Goal: Task Accomplishment & Management: Use online tool/utility

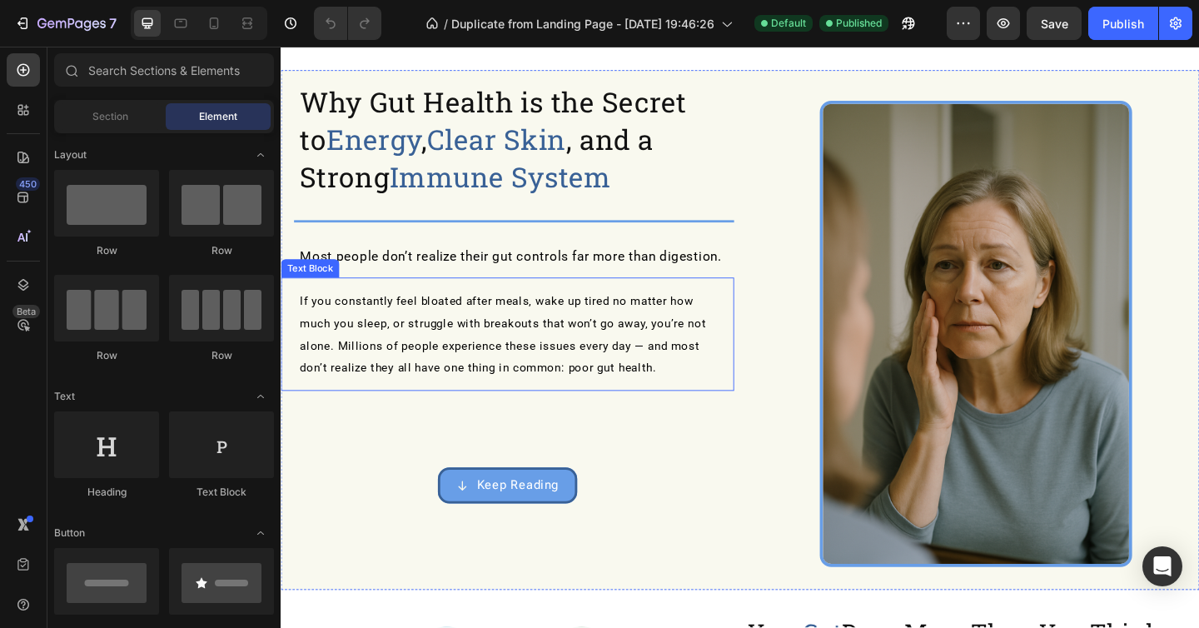
scroll to position [51, 0]
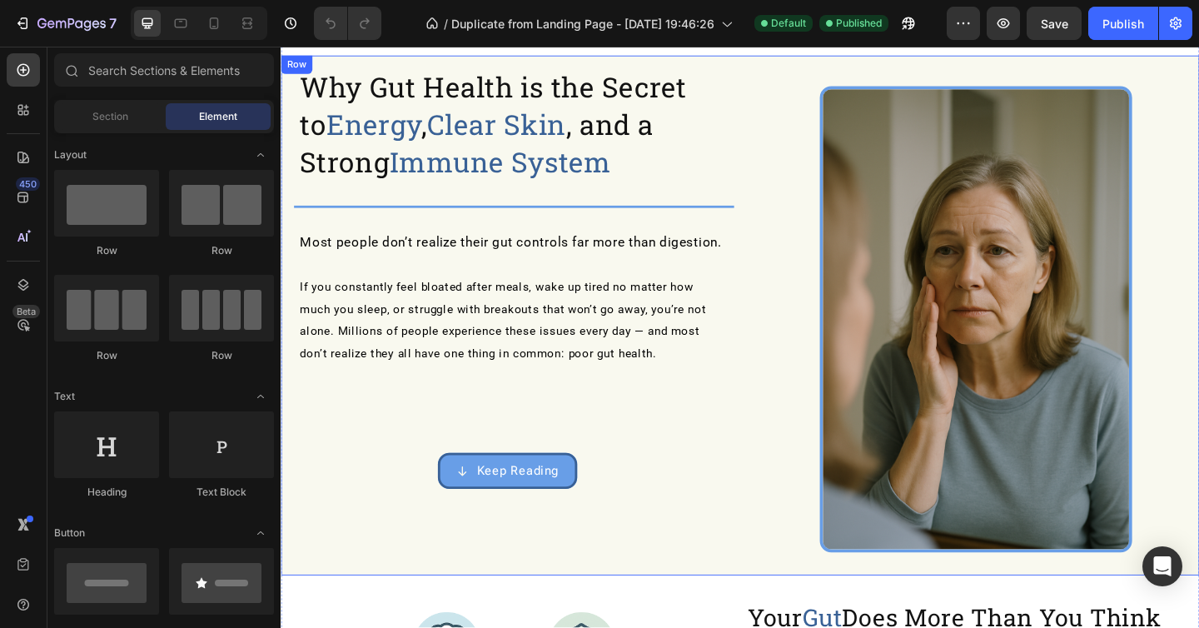
click at [545, 486] on div "Keep Reading Button" at bounding box center [527, 466] width 493 height 122
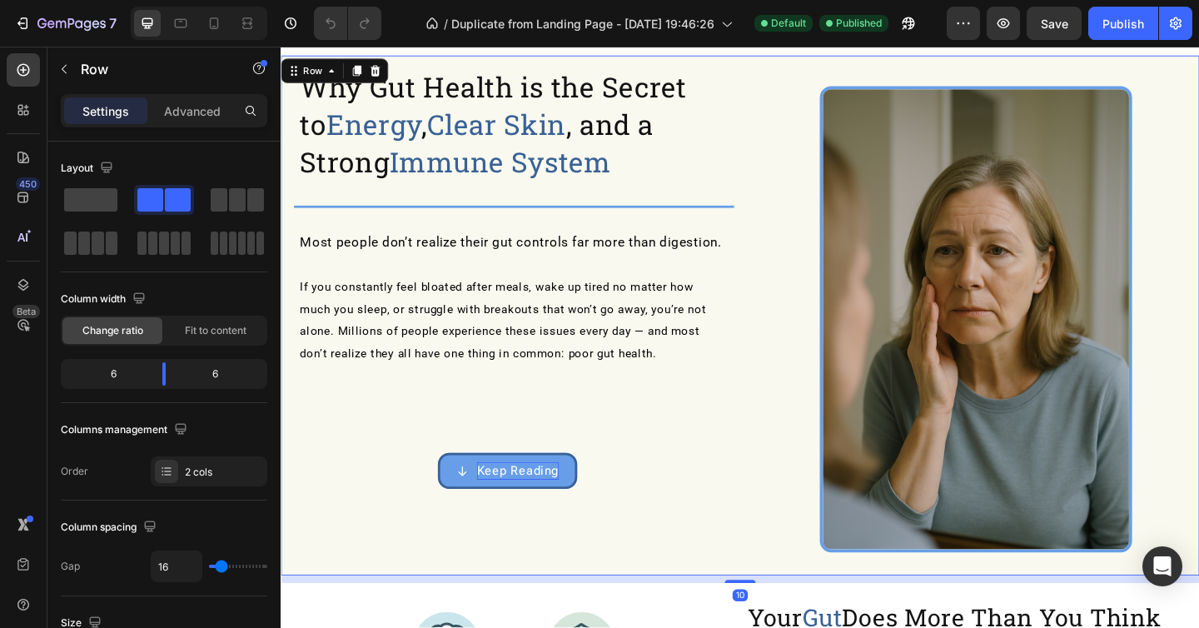
click at [545, 509] on span "Keep Reading" at bounding box center [538, 507] width 89 height 16
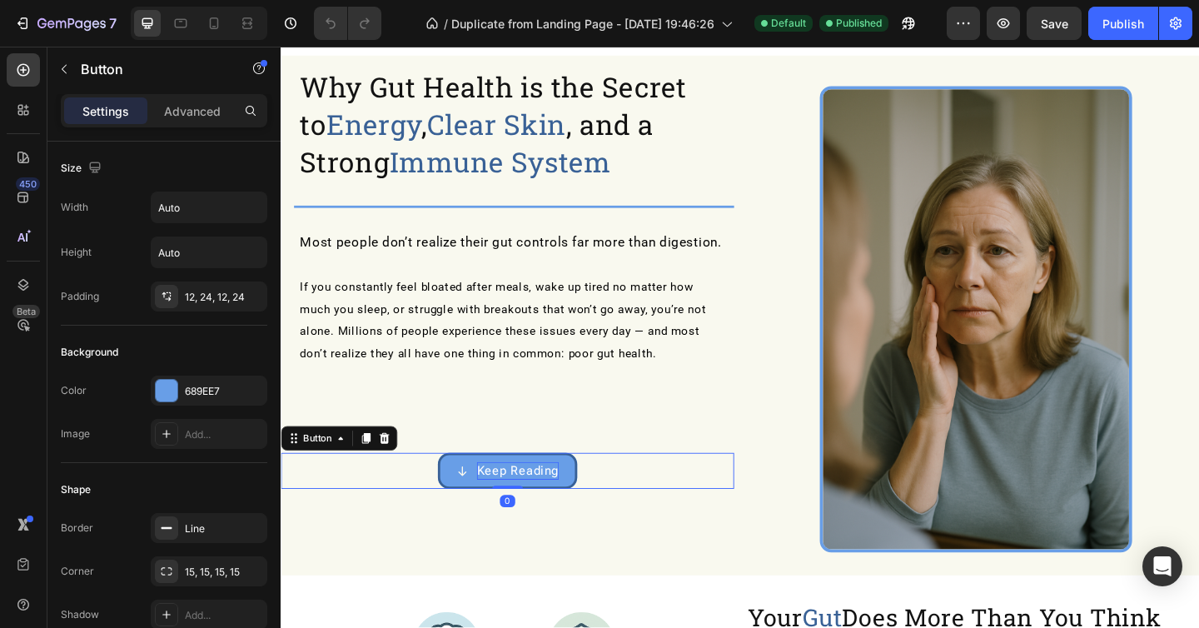
click at [545, 509] on span "Keep Reading" at bounding box center [538, 507] width 89 height 16
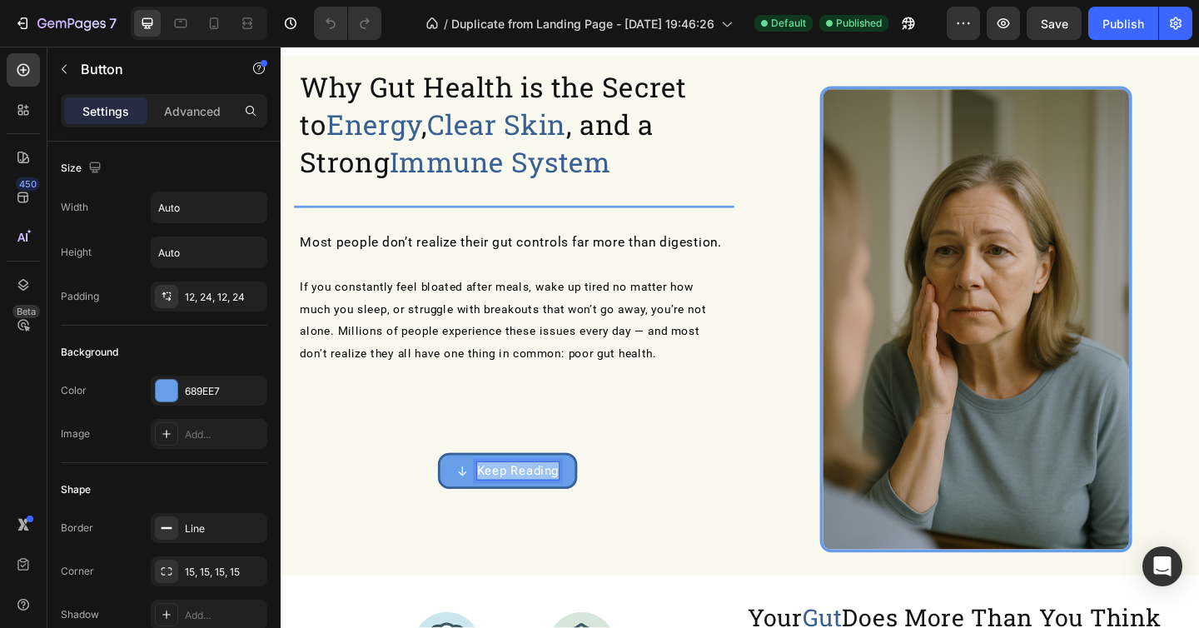
click at [545, 509] on span "Keep Reading" at bounding box center [538, 507] width 89 height 16
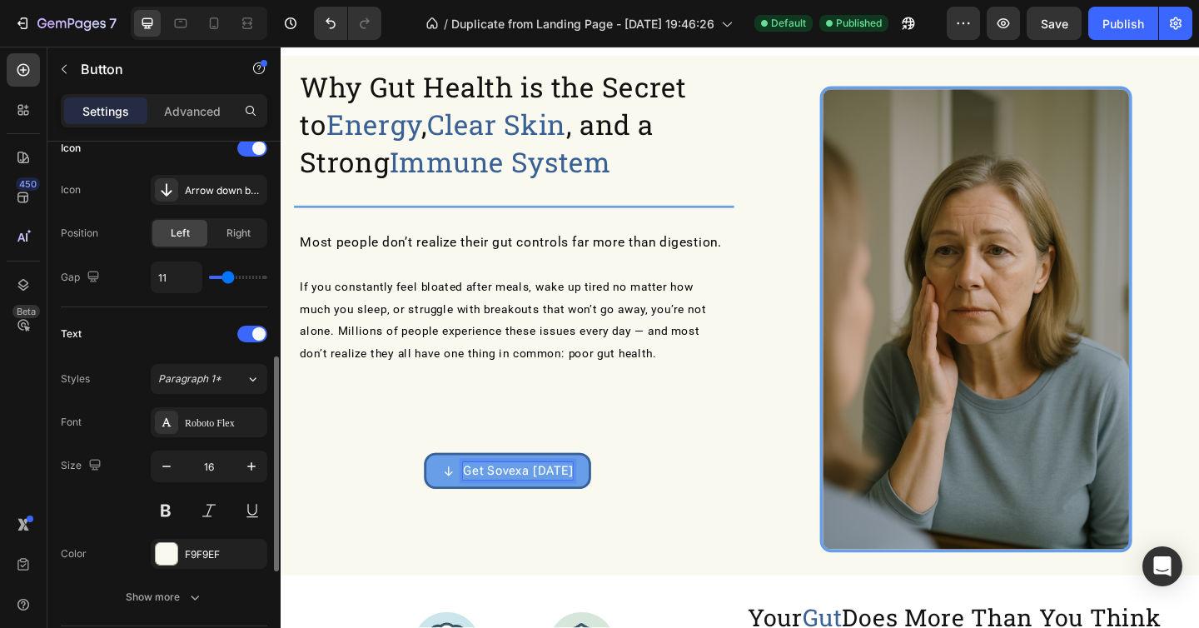
scroll to position [526, 0]
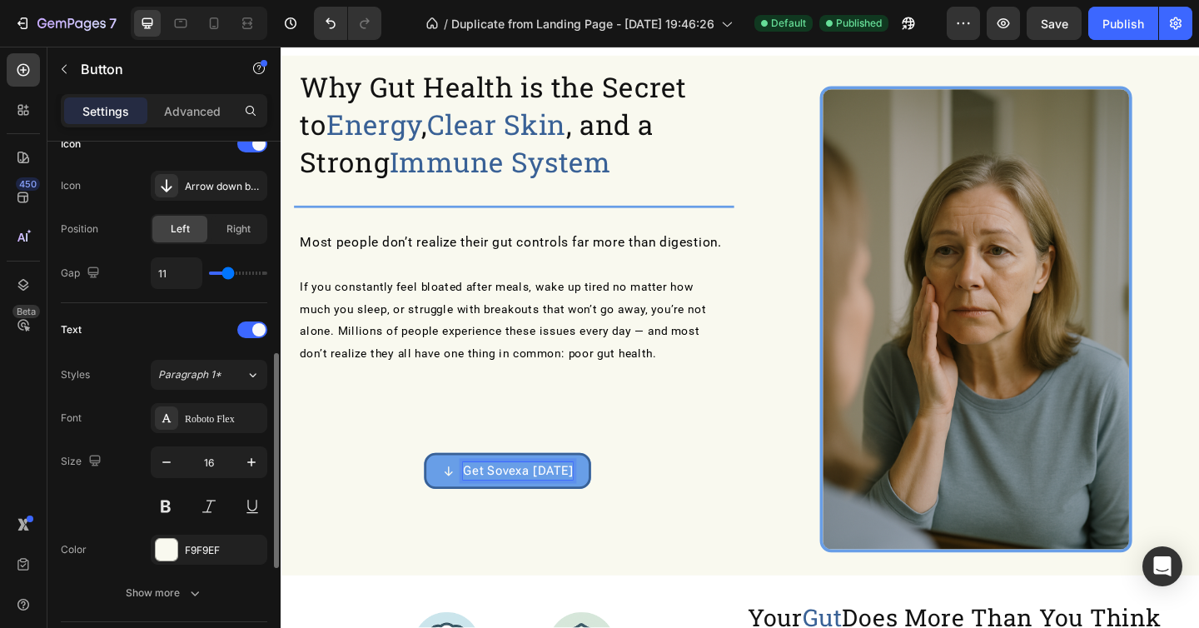
click at [564, 516] on p "Get Sovexa [DATE]" at bounding box center [538, 508] width 119 height 18
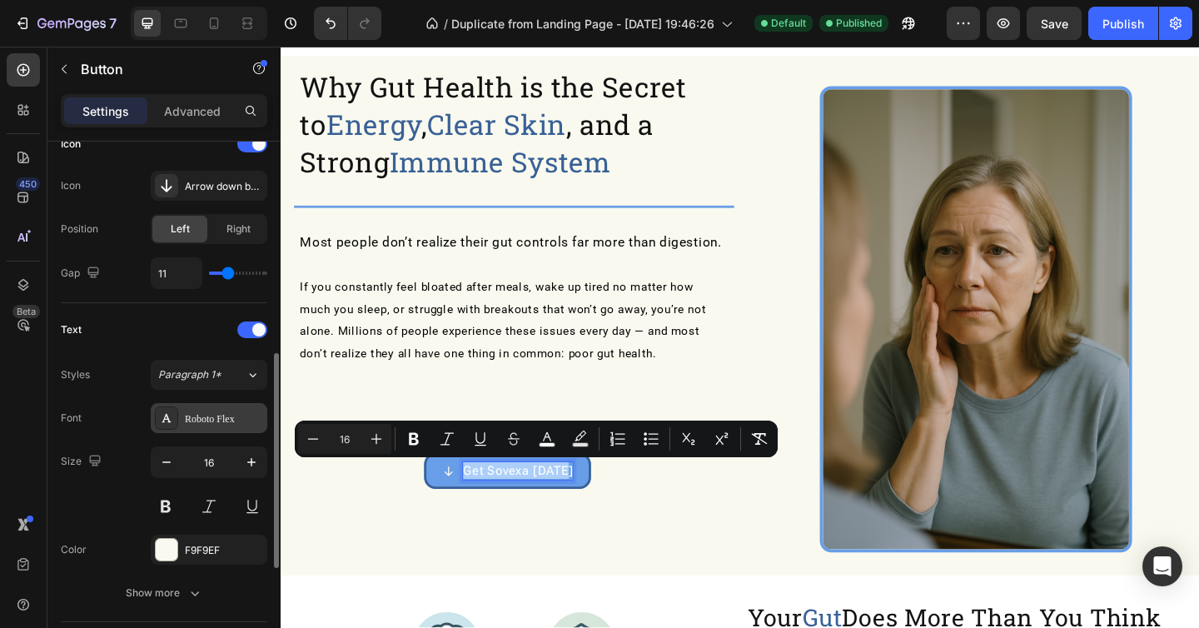
click at [212, 420] on div "Roboto Flex" at bounding box center [224, 418] width 78 height 15
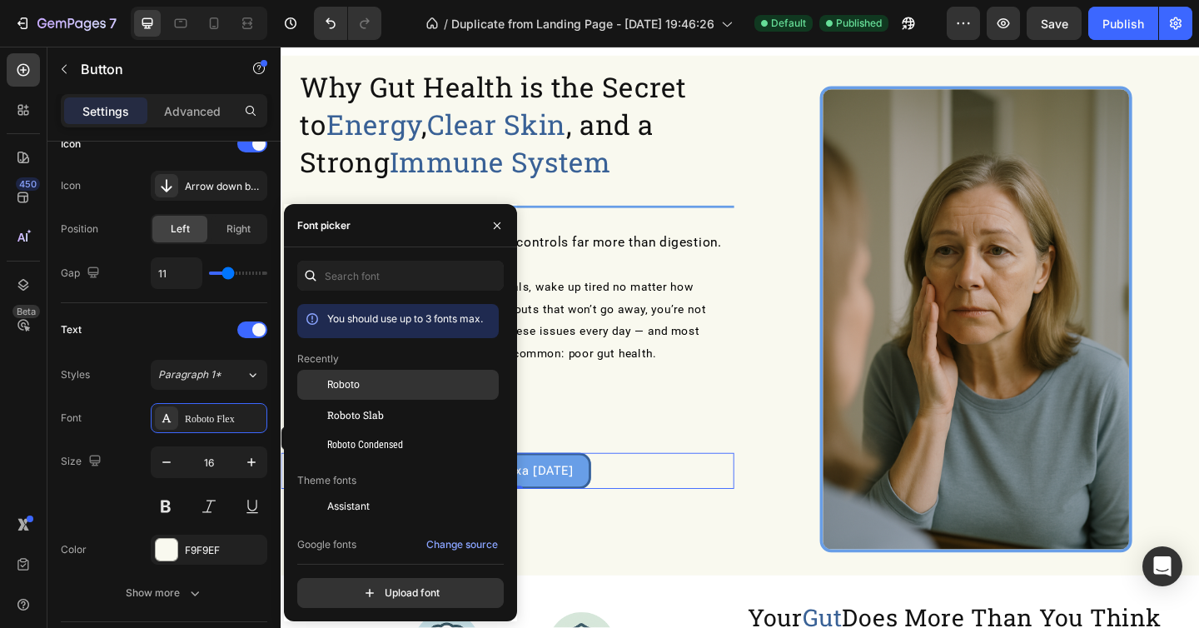
click at [377, 380] on div "Roboto" at bounding box center [411, 384] width 168 height 15
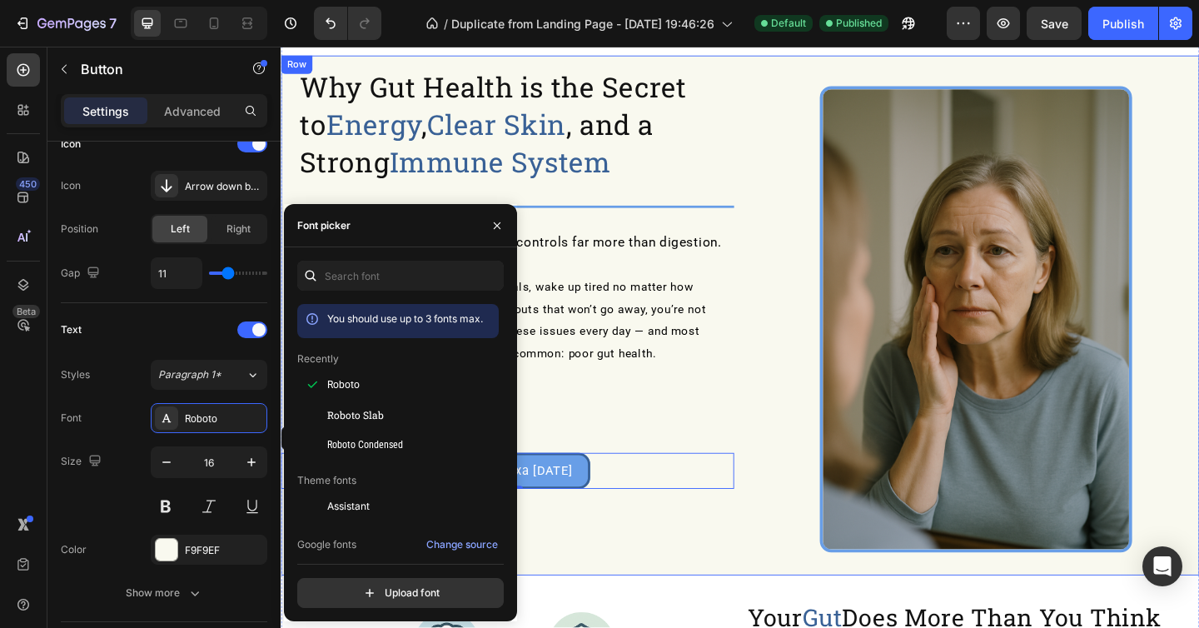
click at [663, 447] on div "Get Sovexa [DATE] Button 0" at bounding box center [527, 466] width 493 height 122
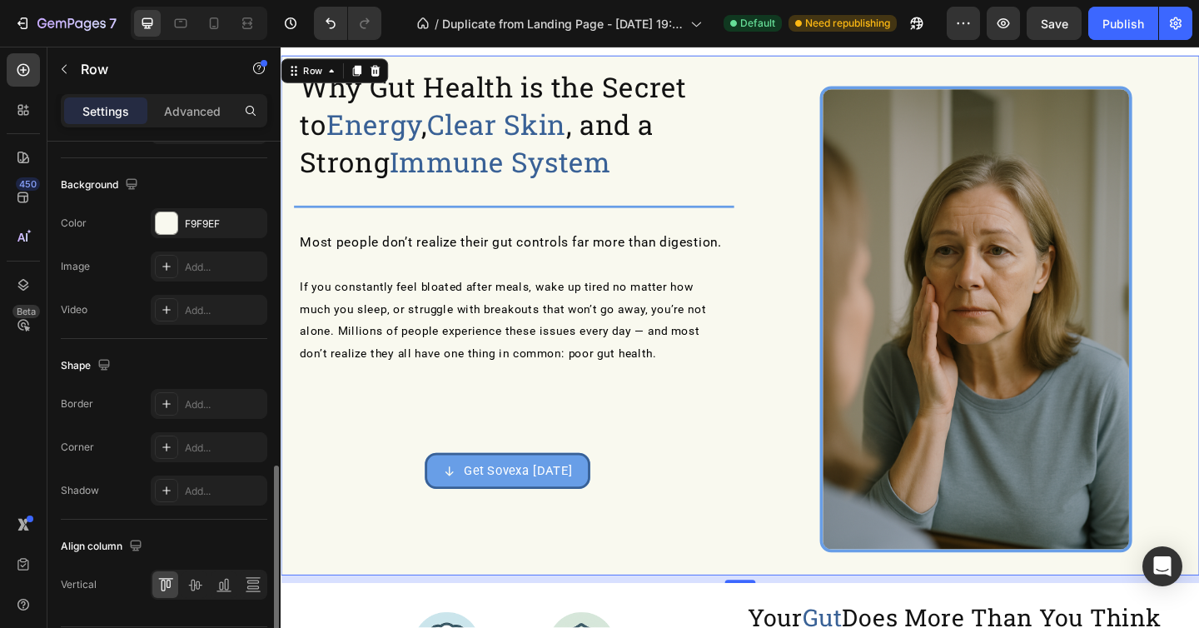
scroll to position [672, 0]
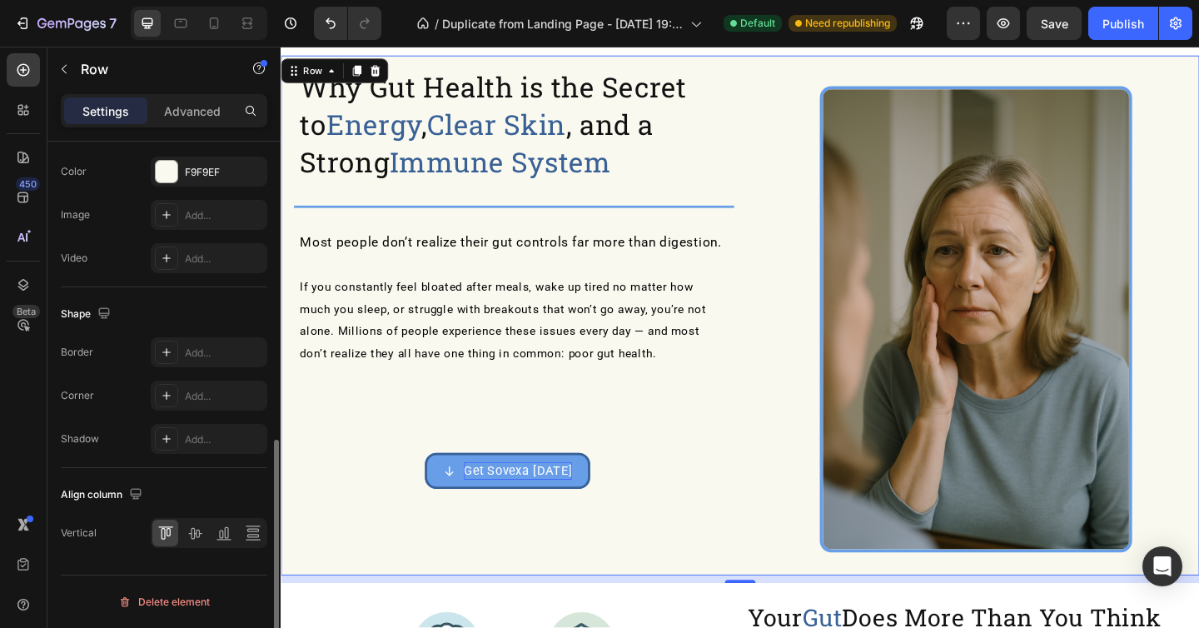
click at [500, 501] on span "Get Sovexa [DATE]" at bounding box center [537, 507] width 117 height 16
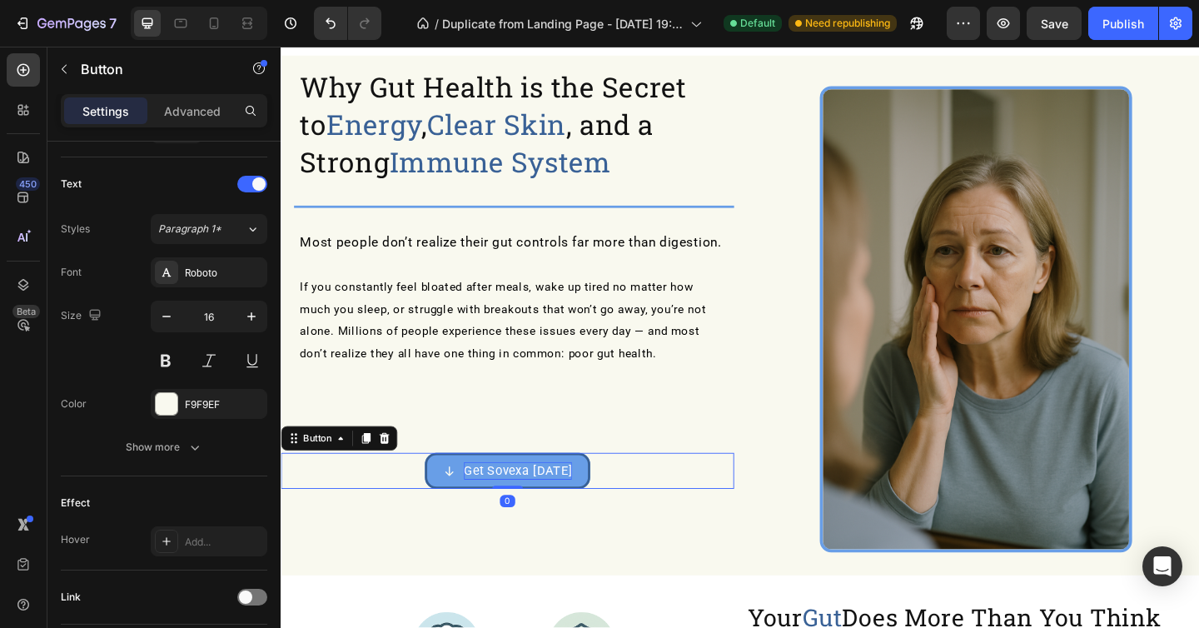
scroll to position [0, 0]
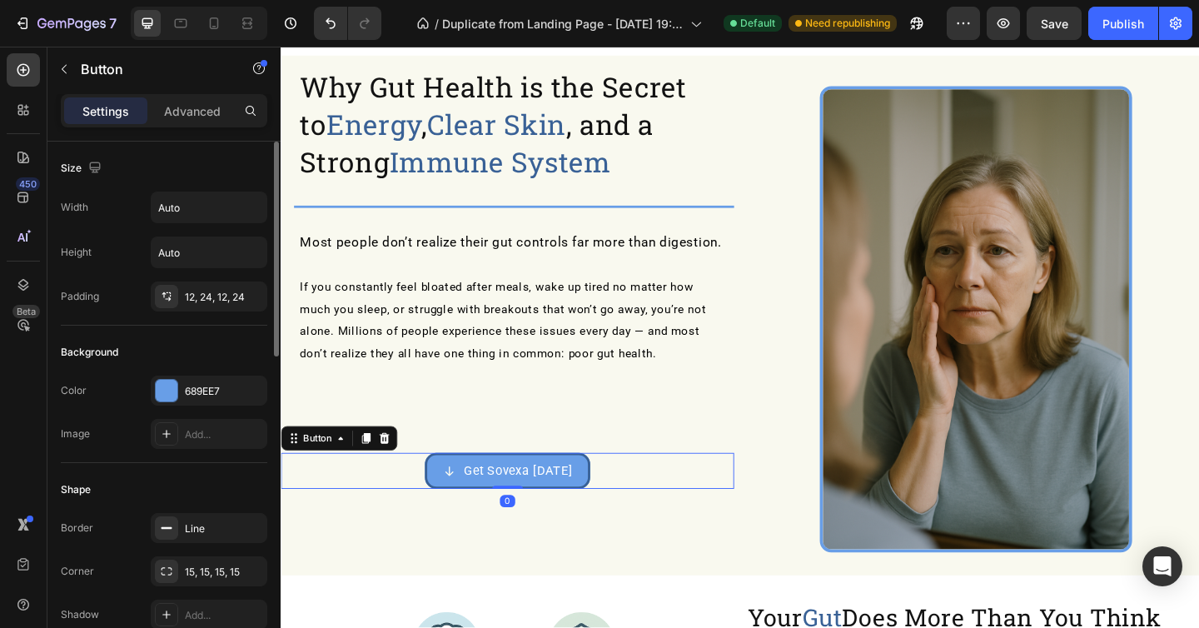
click at [475, 495] on button "Get Sovexa [DATE]" at bounding box center [527, 508] width 180 height 38
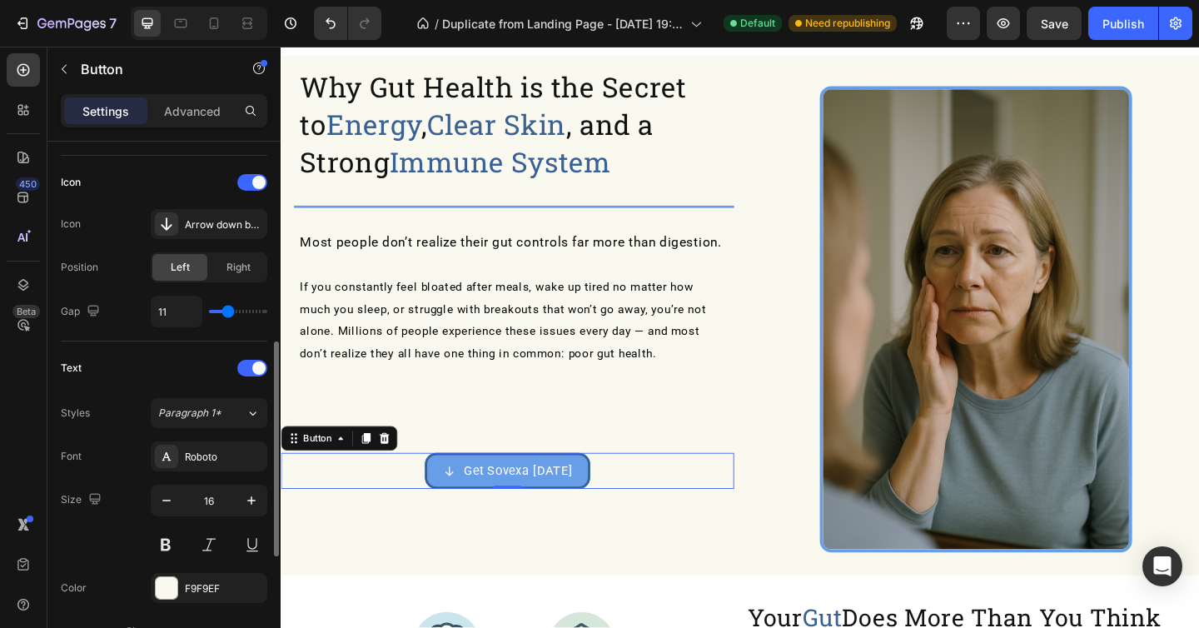
scroll to position [494, 0]
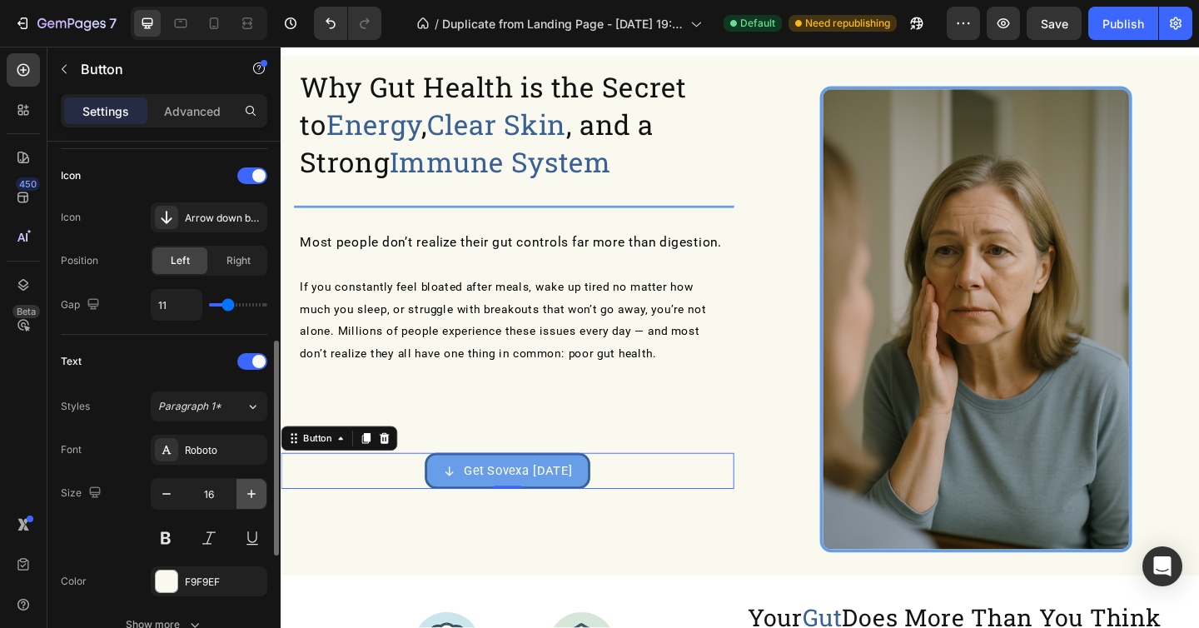
click at [251, 502] on button "button" at bounding box center [251, 494] width 30 height 30
click at [176, 500] on button "button" at bounding box center [167, 494] width 30 height 30
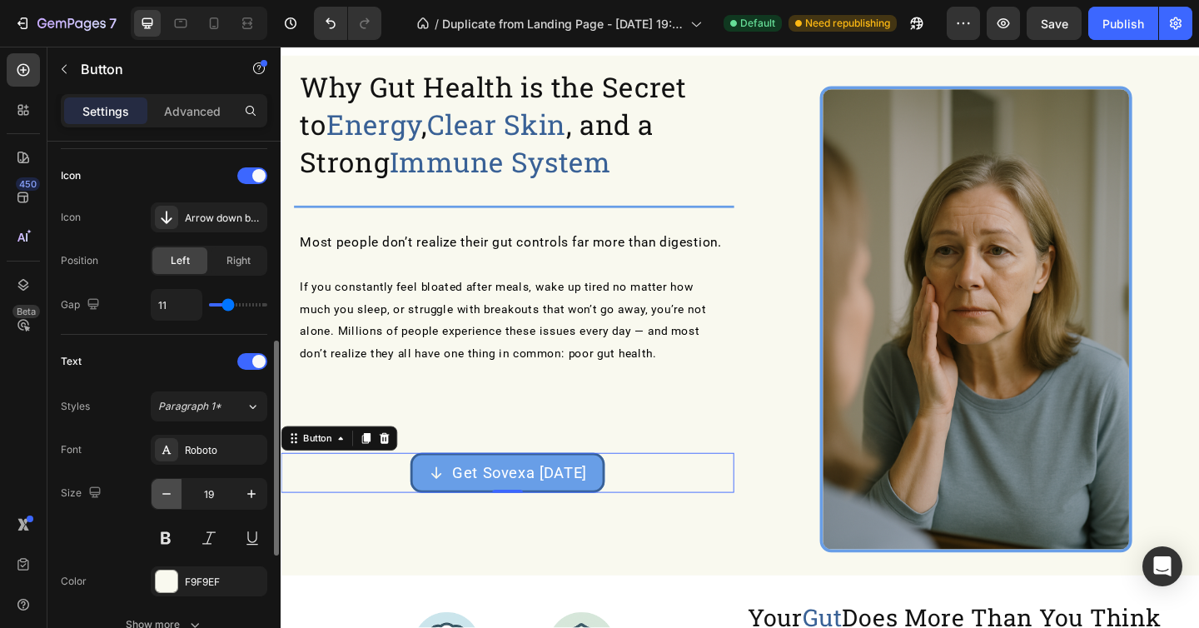
click at [176, 500] on button "button" at bounding box center [167, 494] width 30 height 30
type input "17"
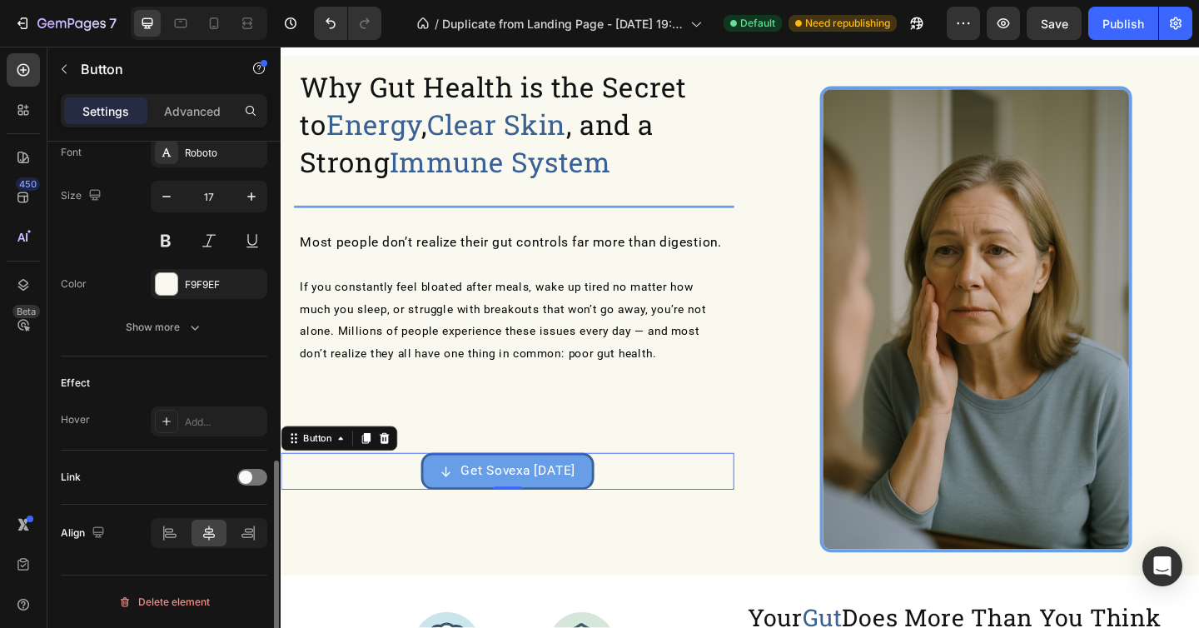
scroll to position [791, 0]
click at [251, 472] on div at bounding box center [252, 477] width 30 height 17
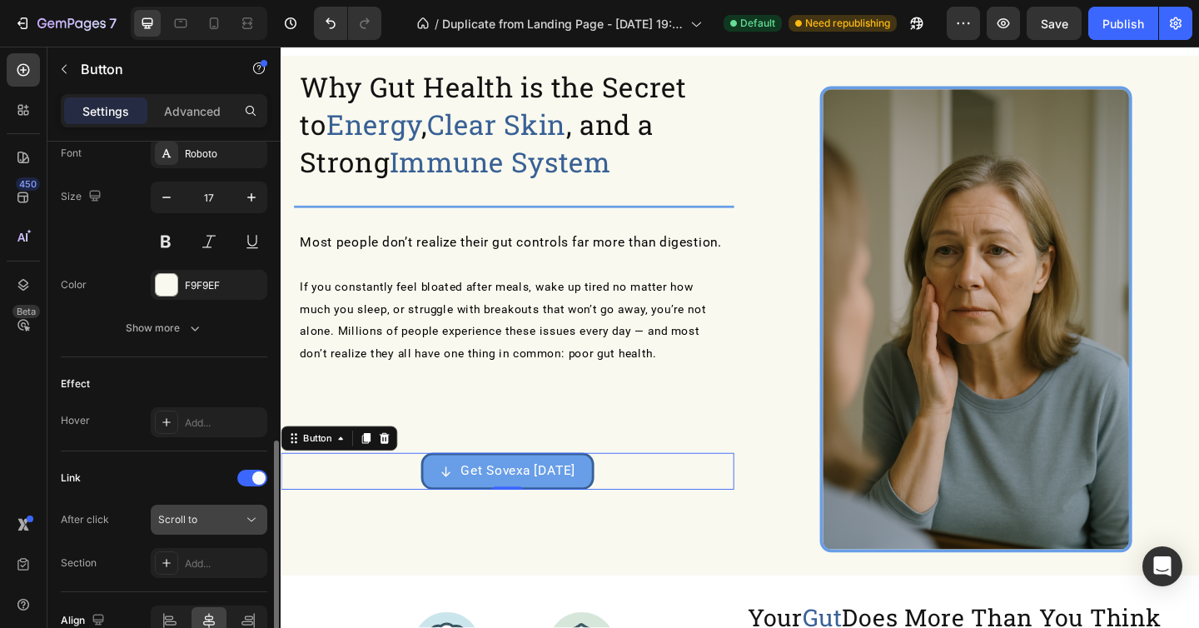
click at [232, 524] on div "Scroll to" at bounding box center [200, 519] width 85 height 15
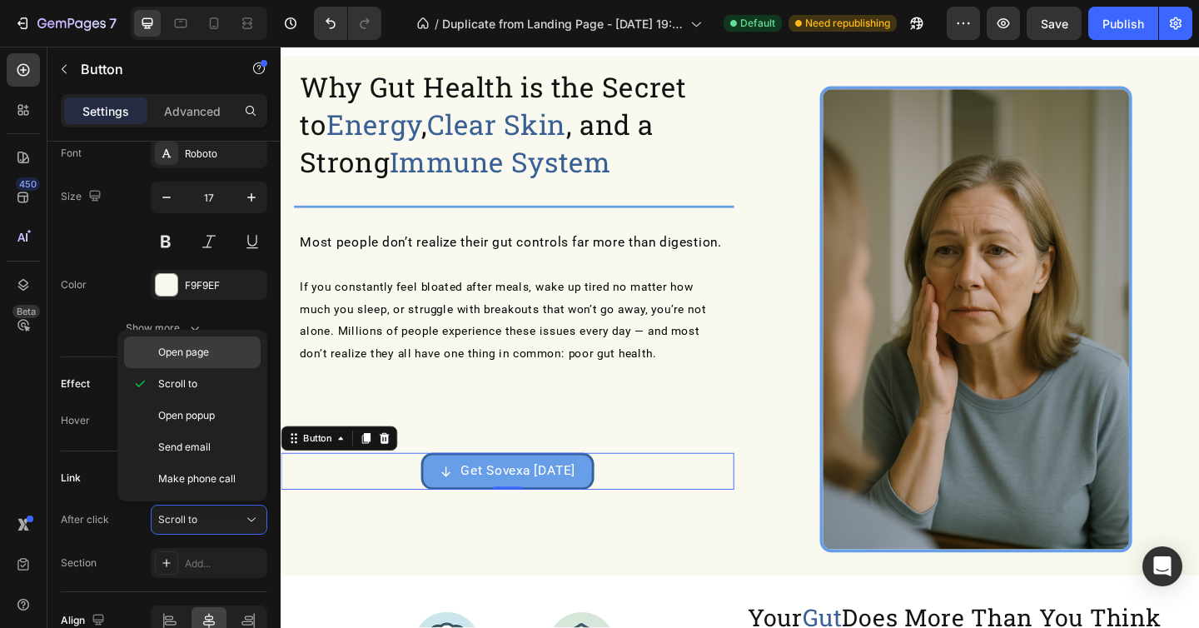
click at [241, 365] on div "Open page" at bounding box center [192, 352] width 137 height 32
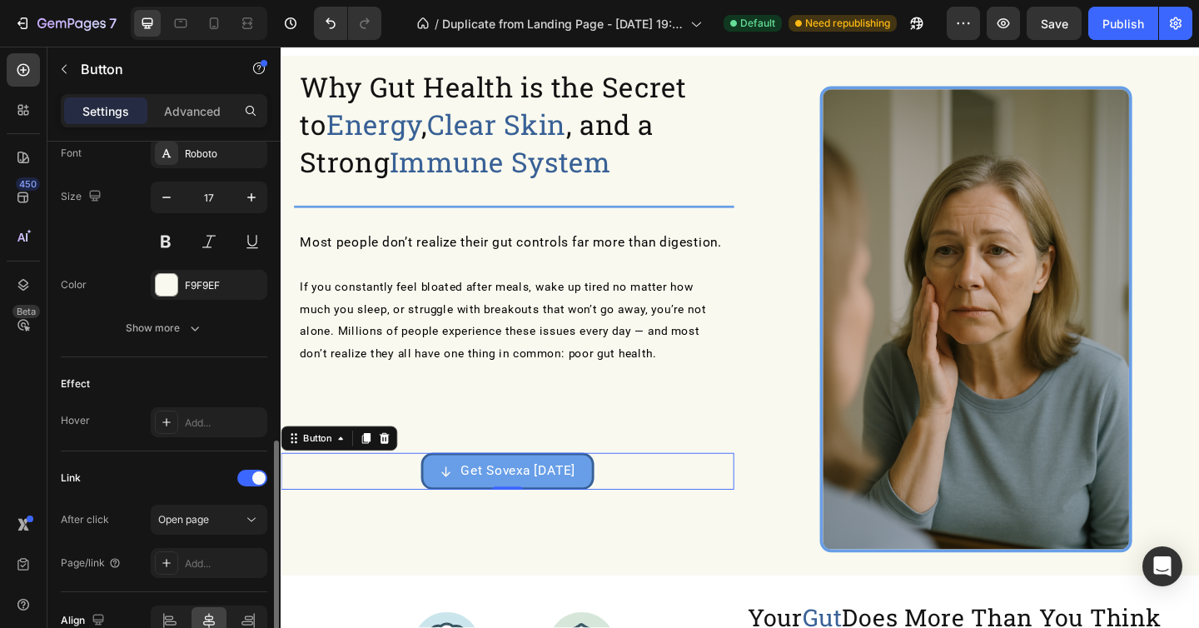
click at [226, 584] on div "Link After click Open page Page/link Add..." at bounding box center [164, 521] width 206 height 141
click at [234, 550] on div "Add..." at bounding box center [209, 563] width 117 height 30
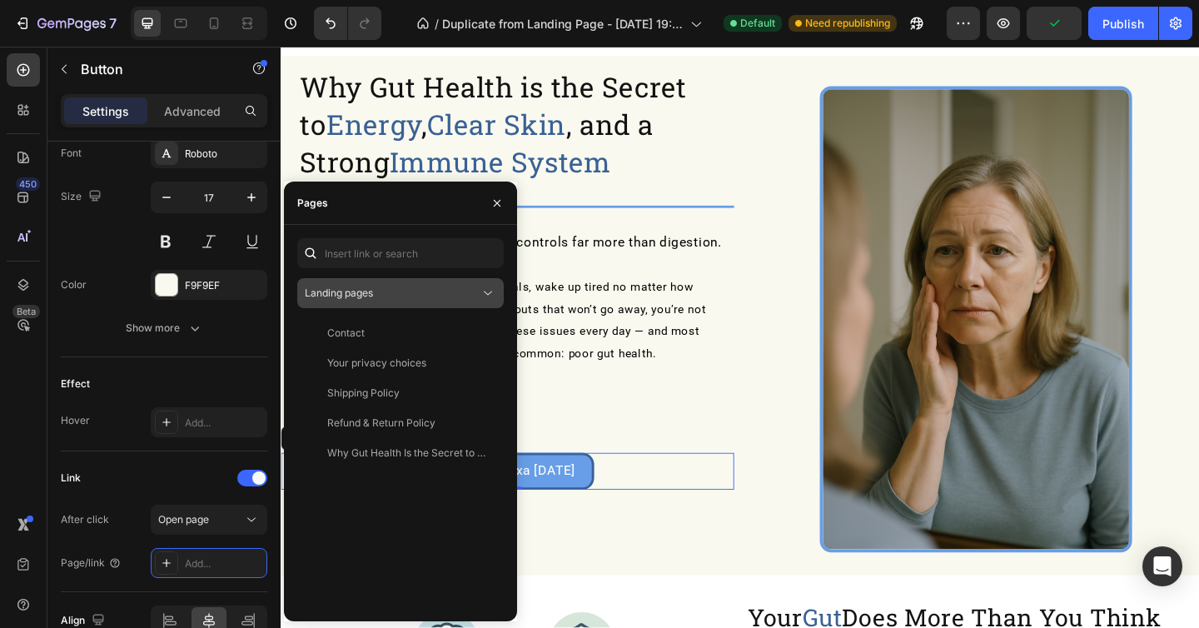
click at [420, 303] on button "Landing pages" at bounding box center [400, 293] width 206 height 30
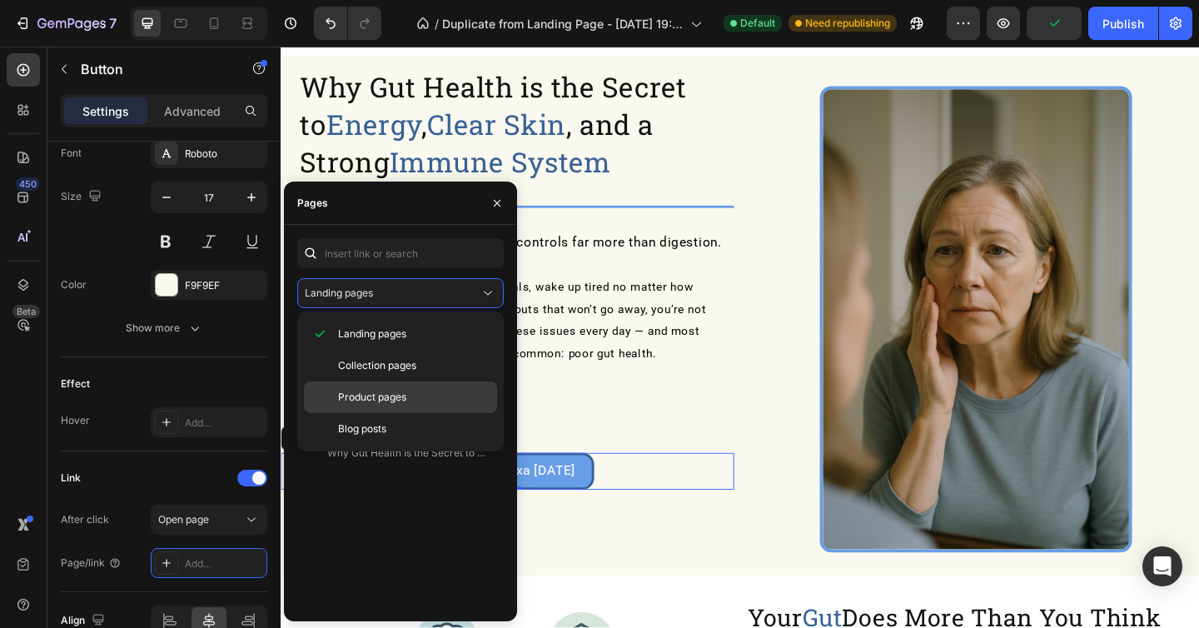
click at [380, 399] on span "Product pages" at bounding box center [372, 397] width 68 height 15
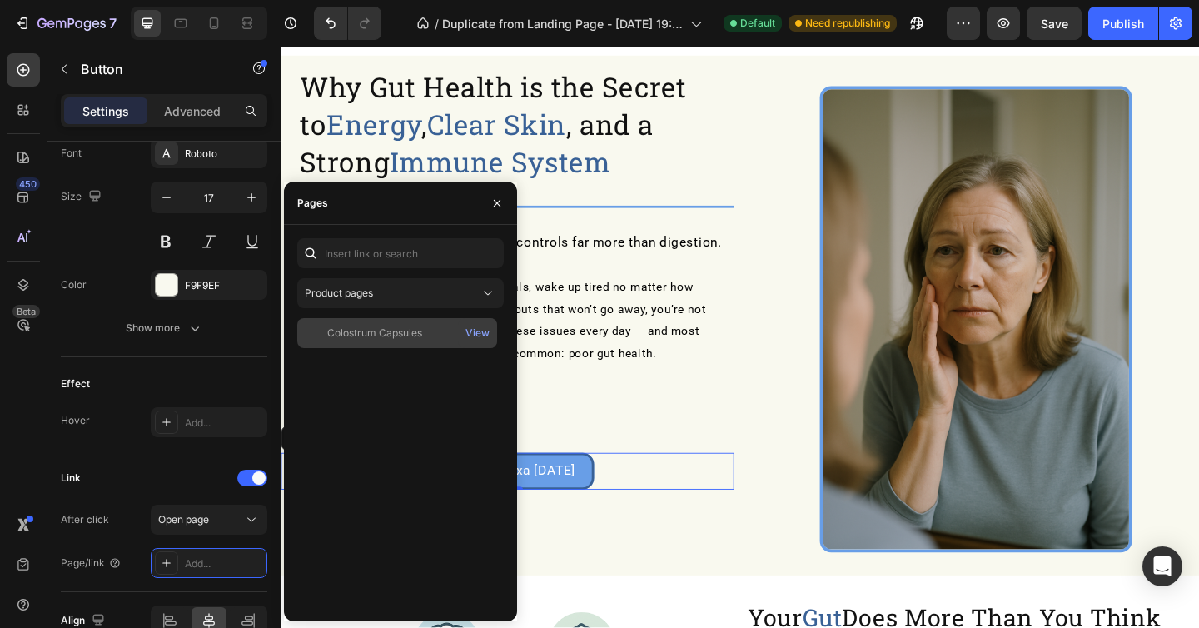
click at [399, 329] on div "Colostrum Capsules" at bounding box center [374, 332] width 95 height 15
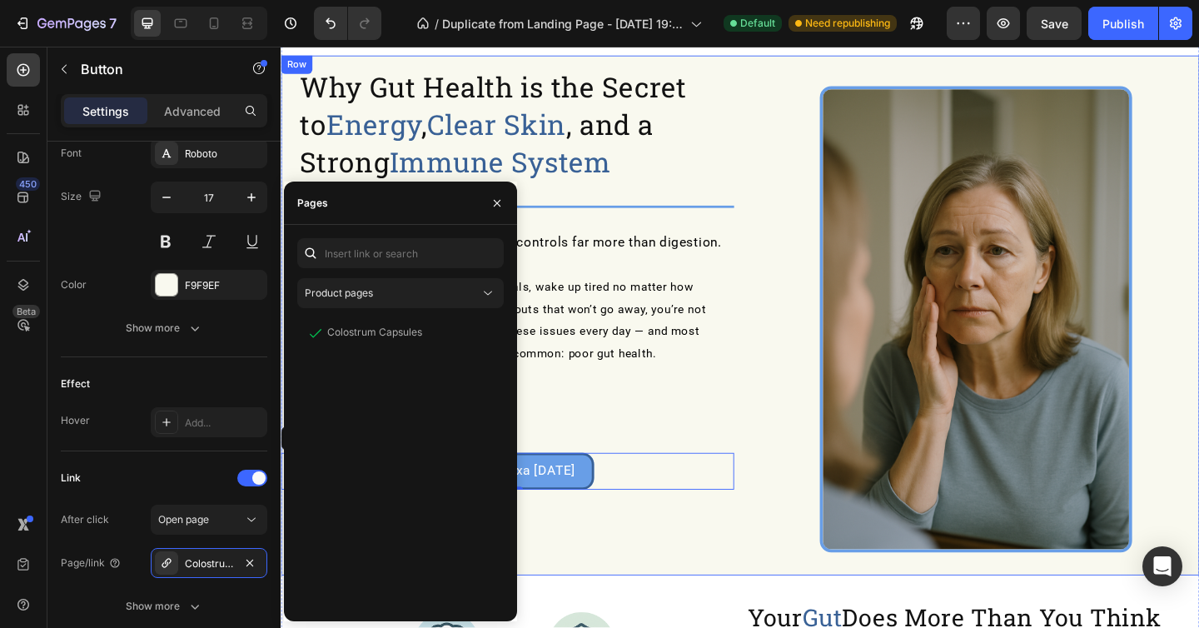
click at [674, 436] on div "Get Sovexa [DATE] Button 0" at bounding box center [527, 466] width 493 height 123
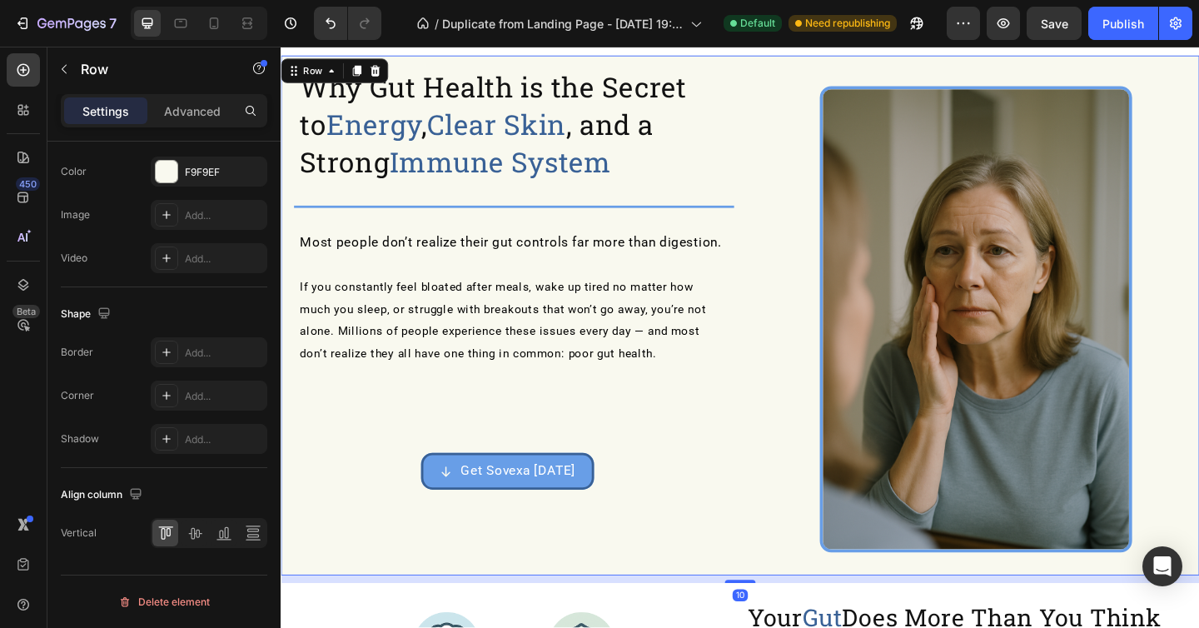
scroll to position [0, 0]
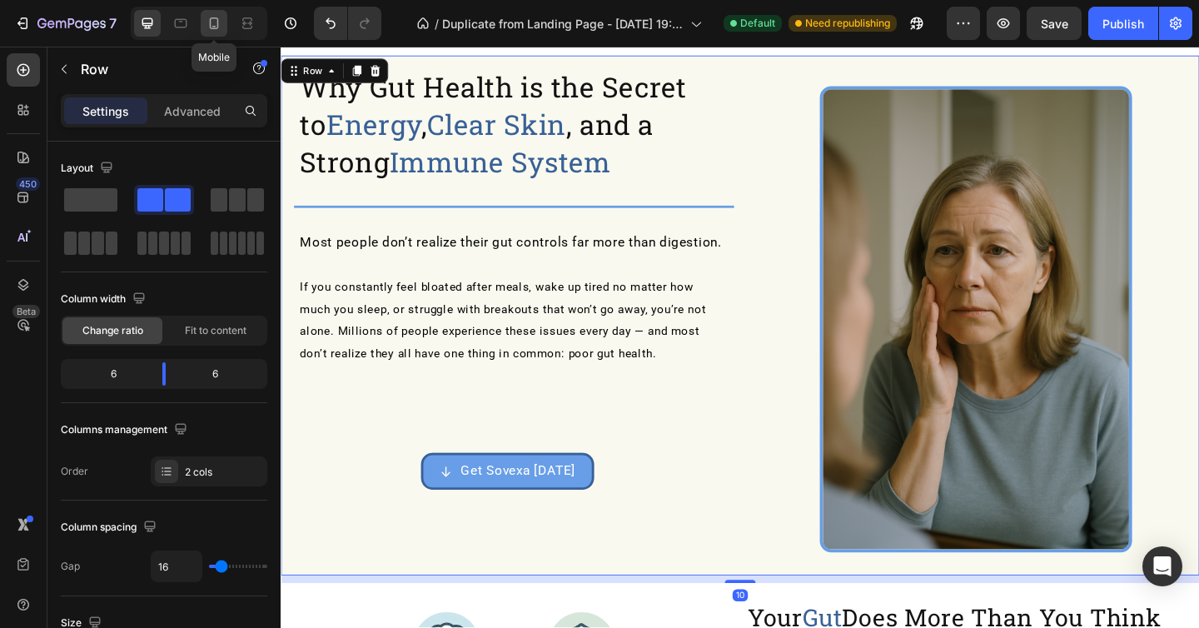
click at [216, 22] on icon at bounding box center [214, 23] width 17 height 17
type input "100%"
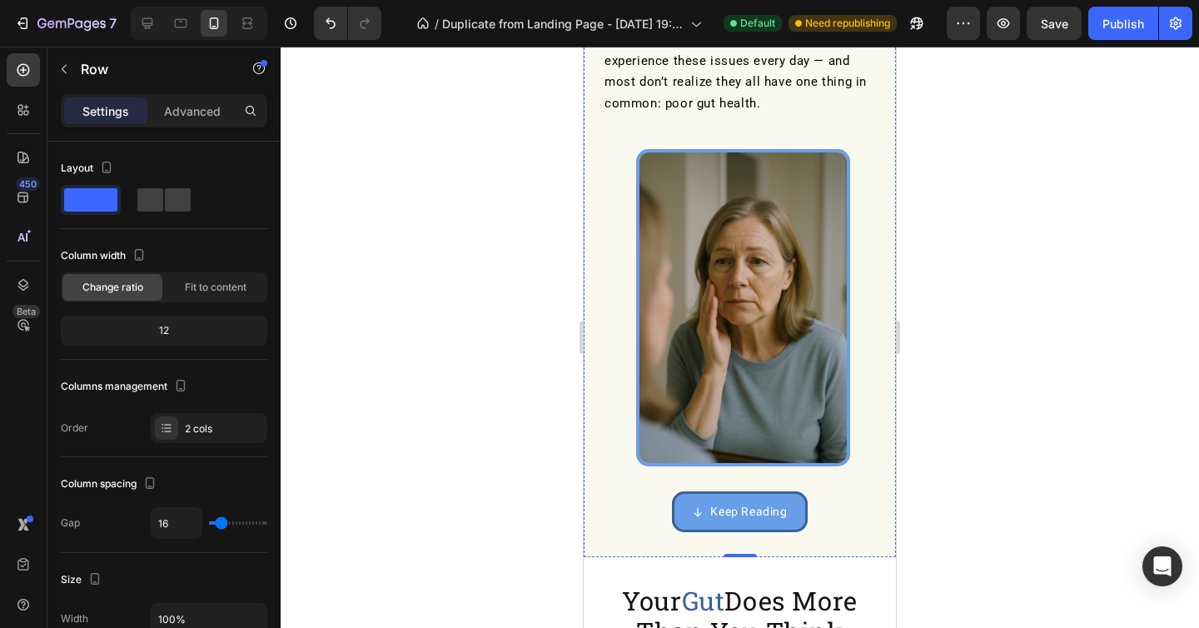
scroll to position [476, 0]
click at [739, 490] on button "Keep Reading" at bounding box center [739, 510] width 135 height 41
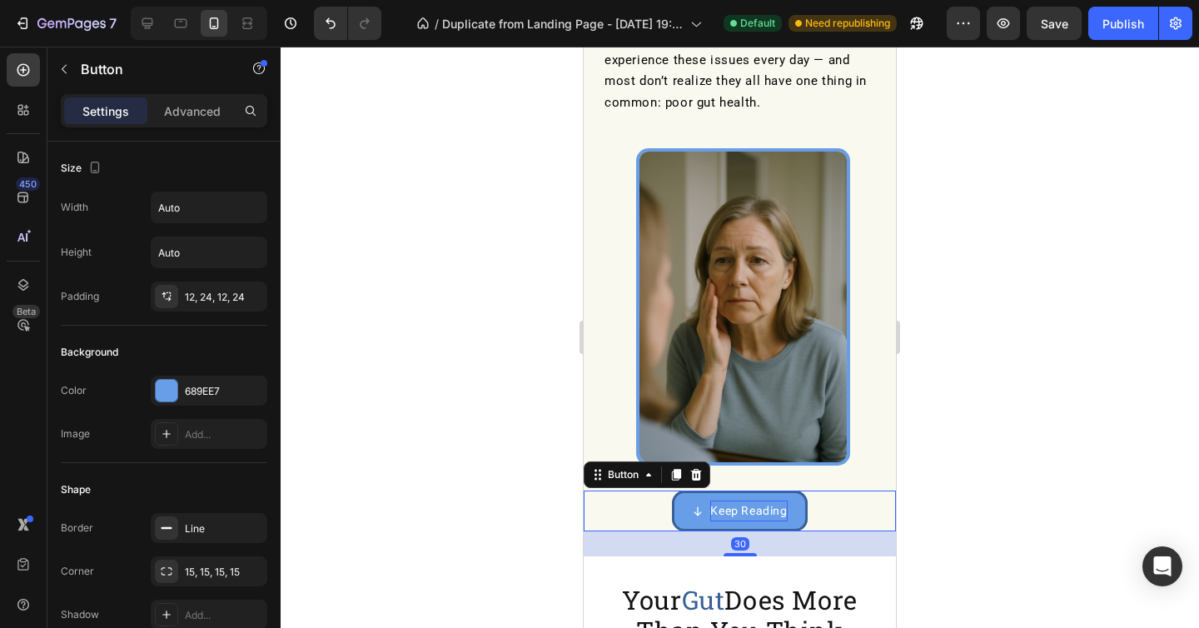
click at [734, 500] on p "Keep Reading" at bounding box center [748, 510] width 77 height 21
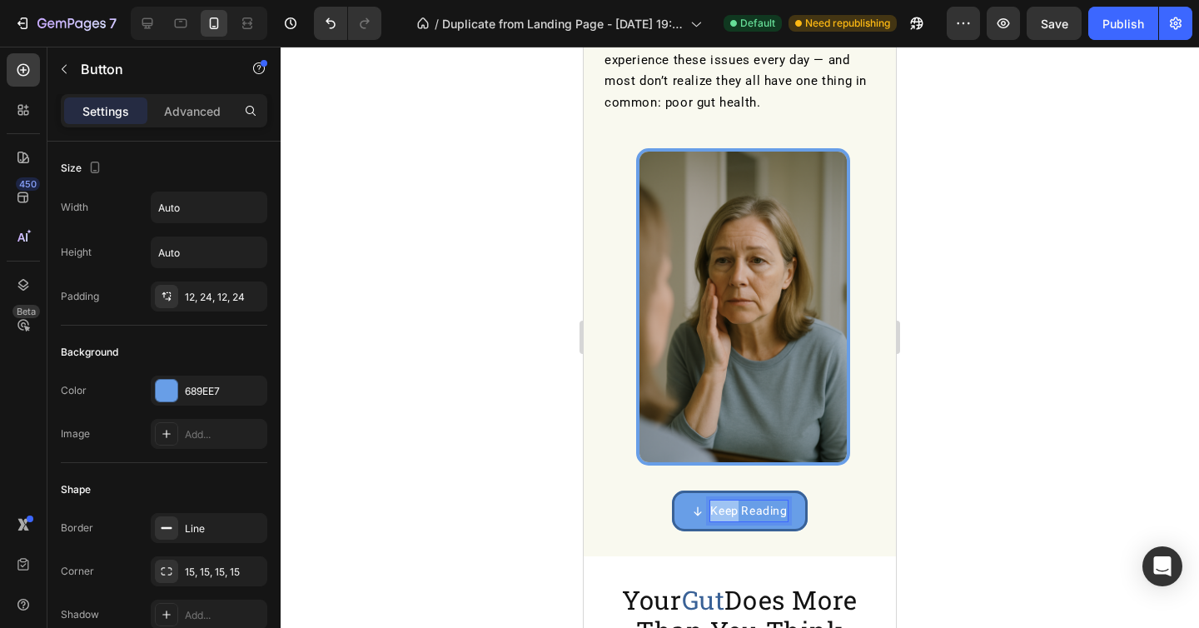
click at [734, 500] on p "Keep Reading" at bounding box center [748, 510] width 77 height 21
click at [734, 500] on p "Get Sovexa [DATE]" at bounding box center [748, 510] width 103 height 21
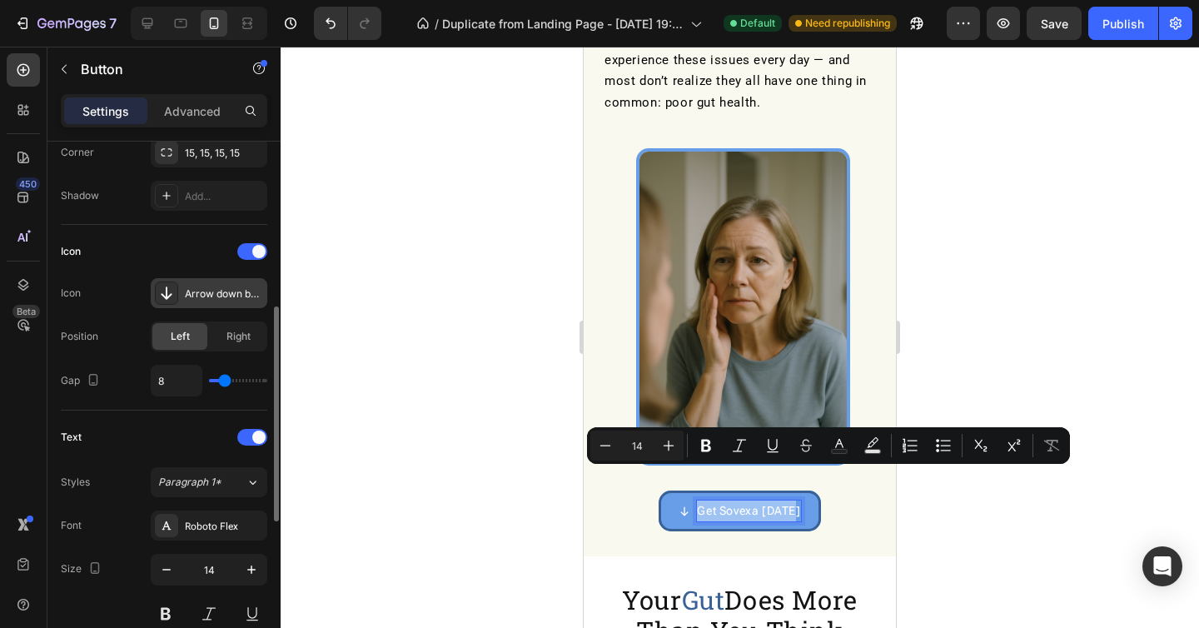
scroll to position [420, 0]
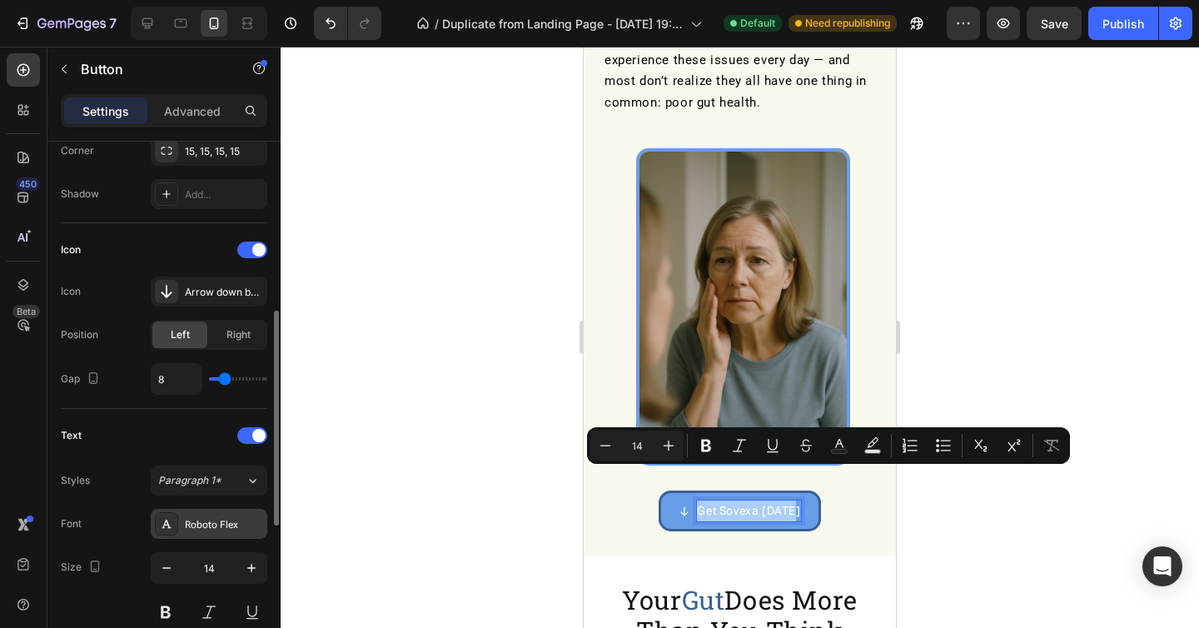
click at [222, 517] on div "Roboto Flex" at bounding box center [224, 524] width 78 height 15
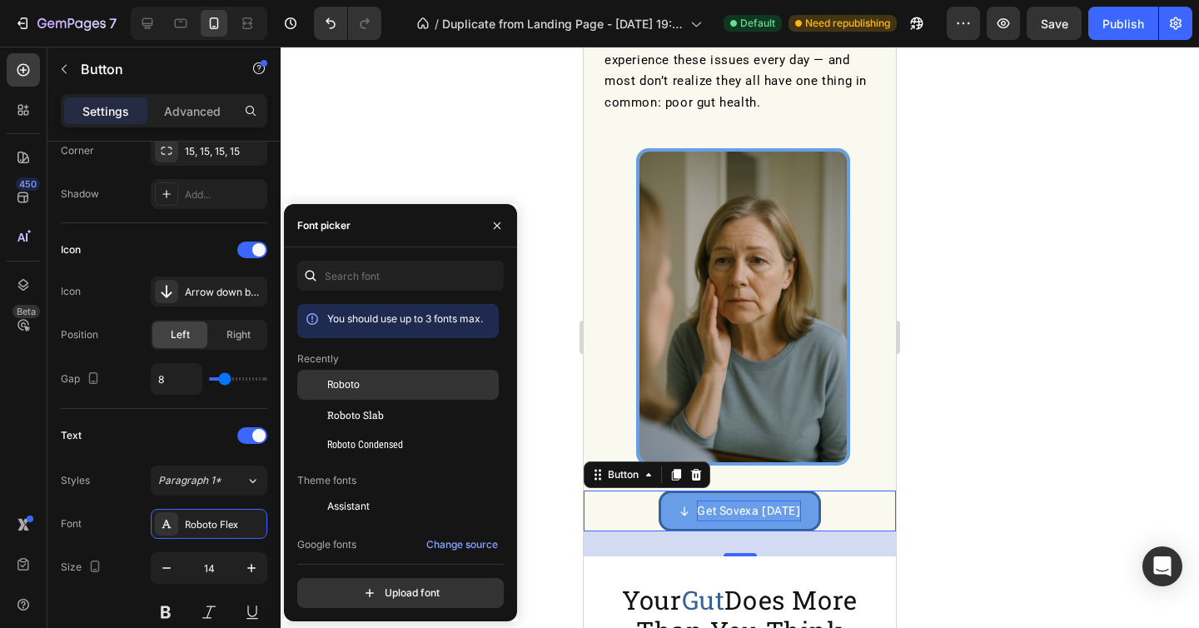
click at [362, 390] on div "Roboto" at bounding box center [411, 384] width 168 height 15
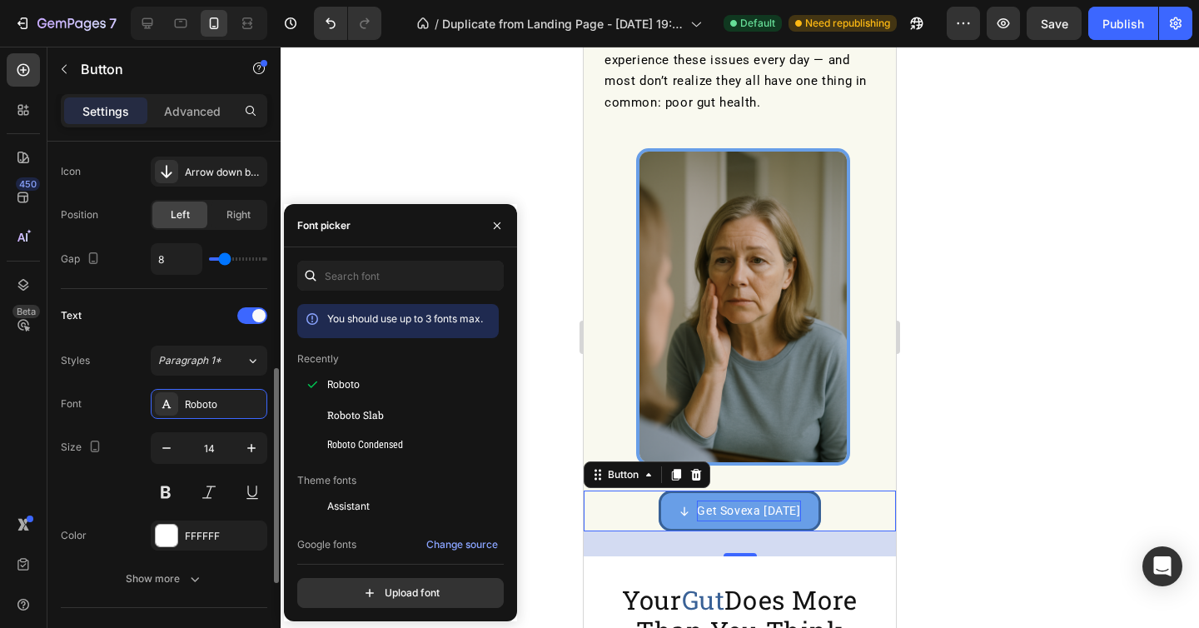
scroll to position [547, 0]
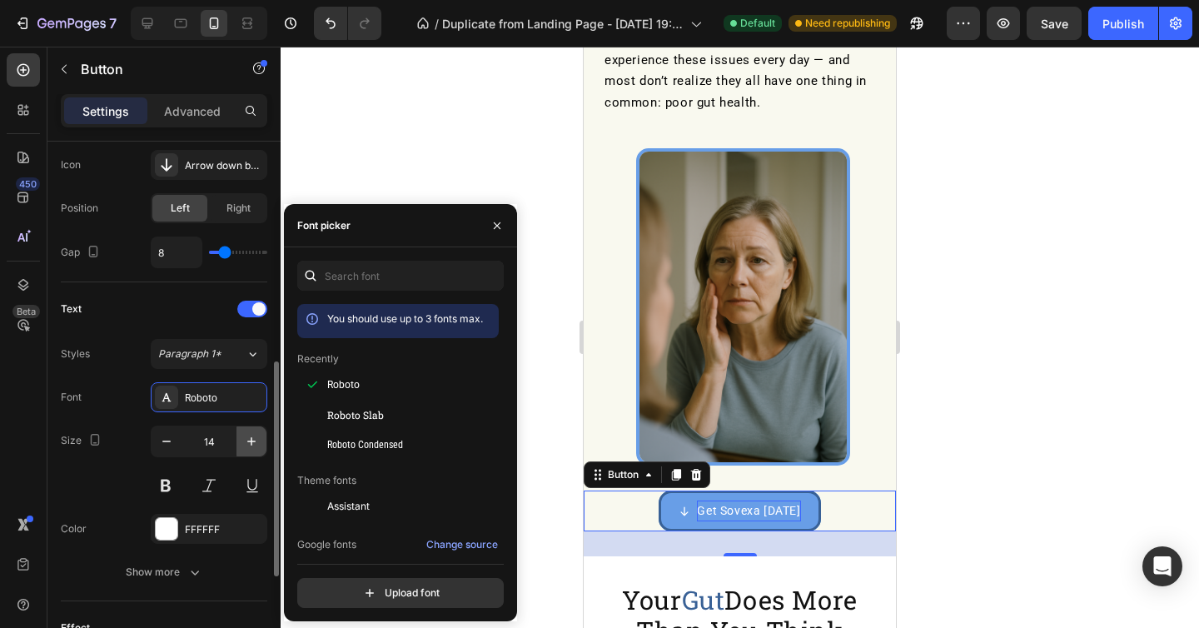
click at [244, 434] on icon "button" at bounding box center [251, 441] width 17 height 17
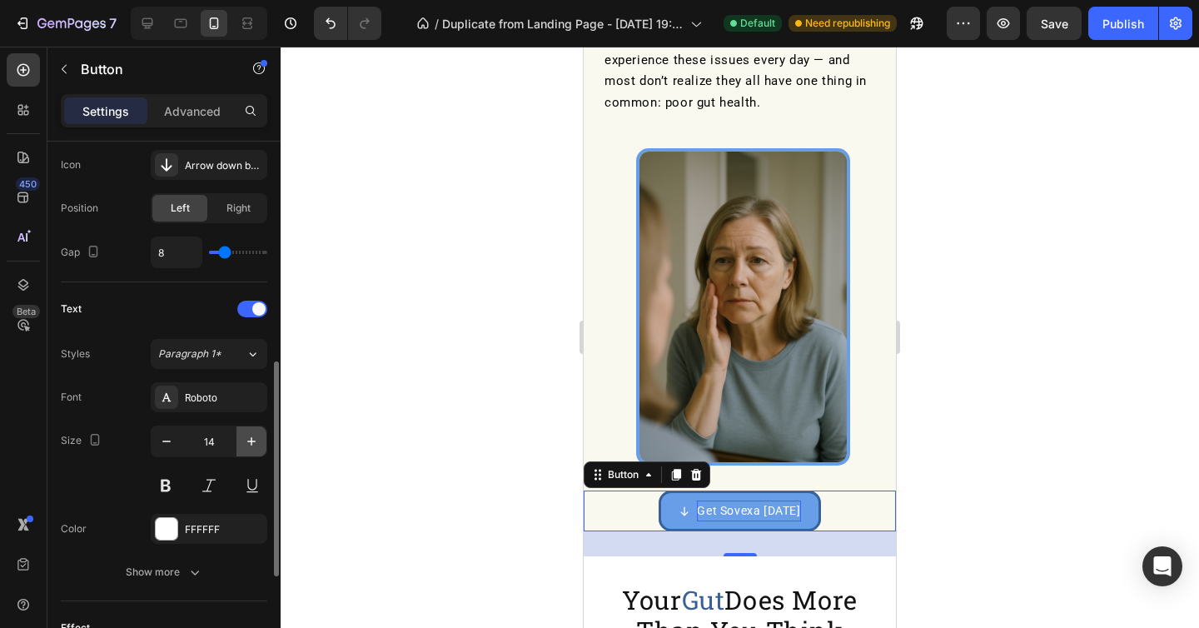
click at [244, 434] on icon "button" at bounding box center [251, 441] width 17 height 17
type input "16"
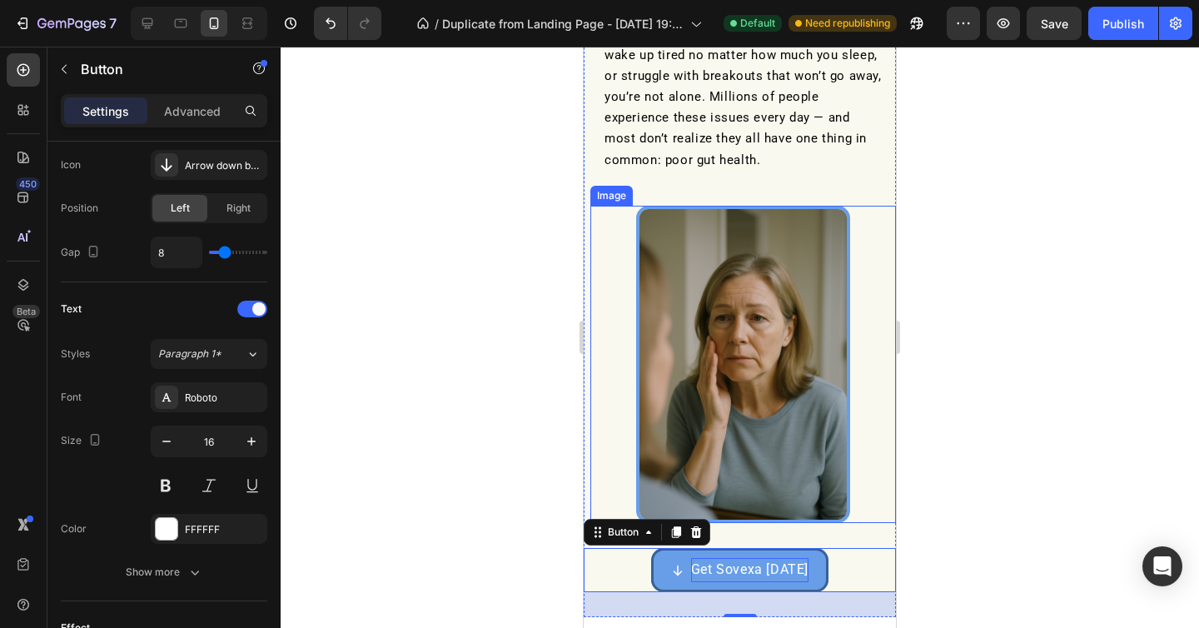
scroll to position [420, 0]
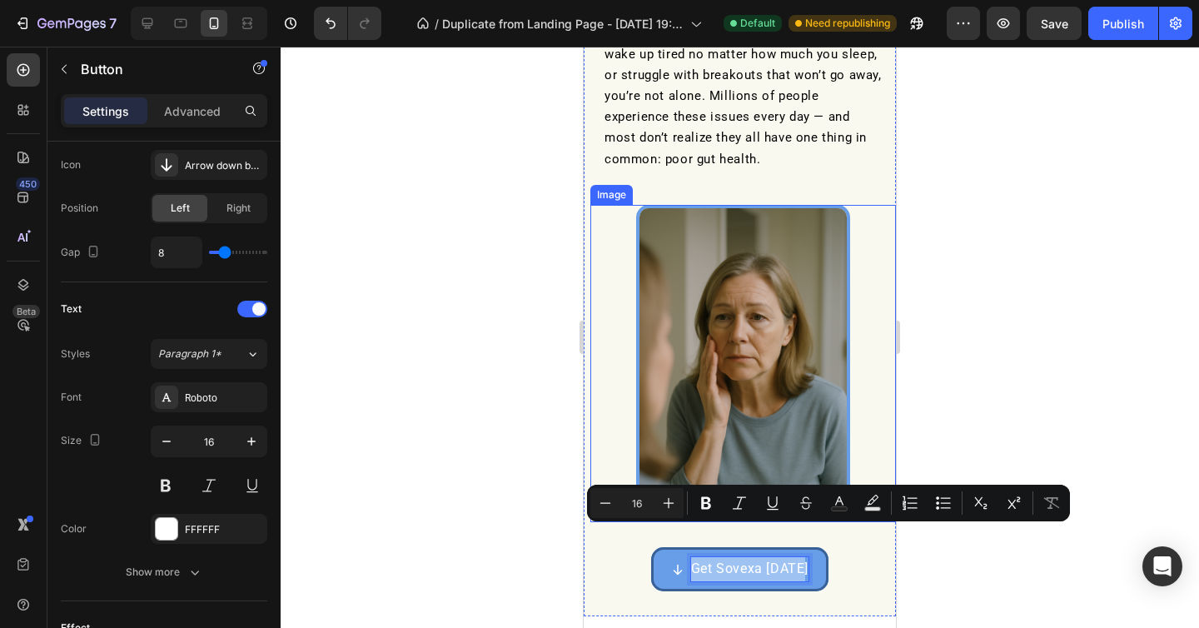
drag, startPoint x: 806, startPoint y: 537, endPoint x: 812, endPoint y: 437, distance: 100.1
click at [847, 573] on div "Get Sovexa [DATE] Button 30" at bounding box center [740, 581] width 312 height 69
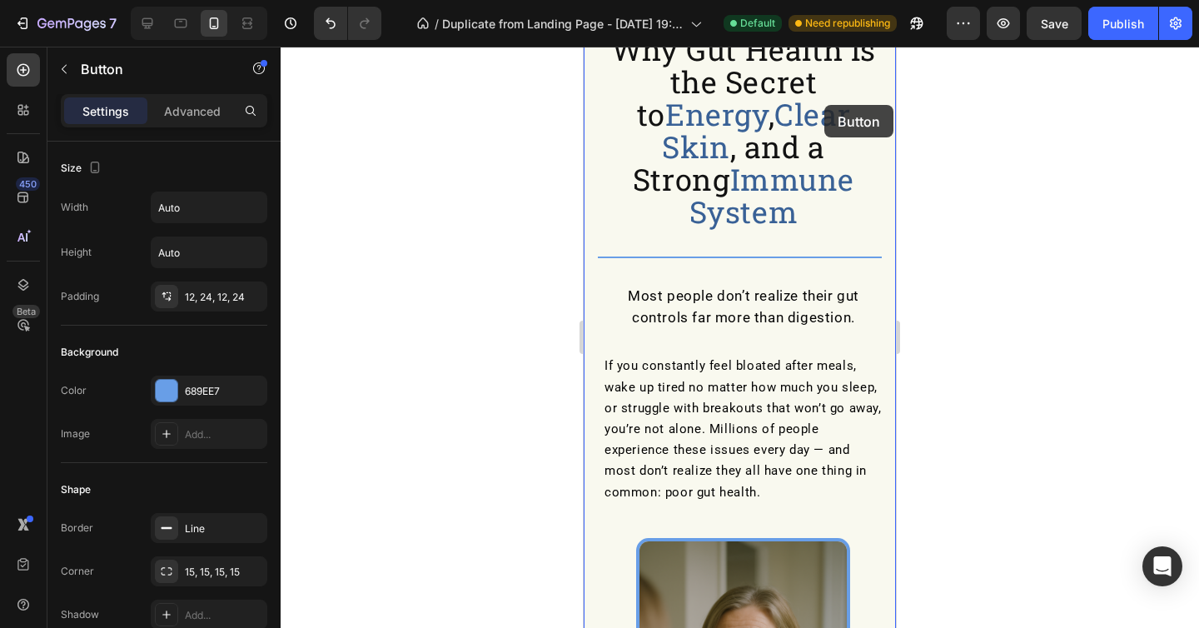
scroll to position [81, 0]
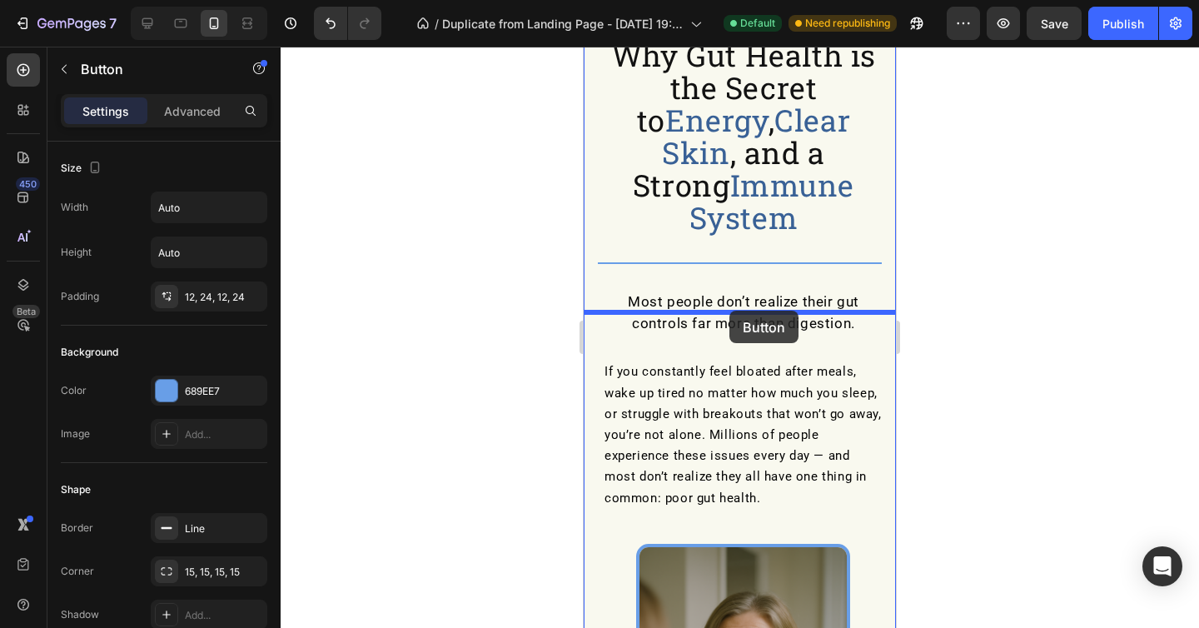
drag, startPoint x: 817, startPoint y: 534, endPoint x: 729, endPoint y: 310, distance: 240.4
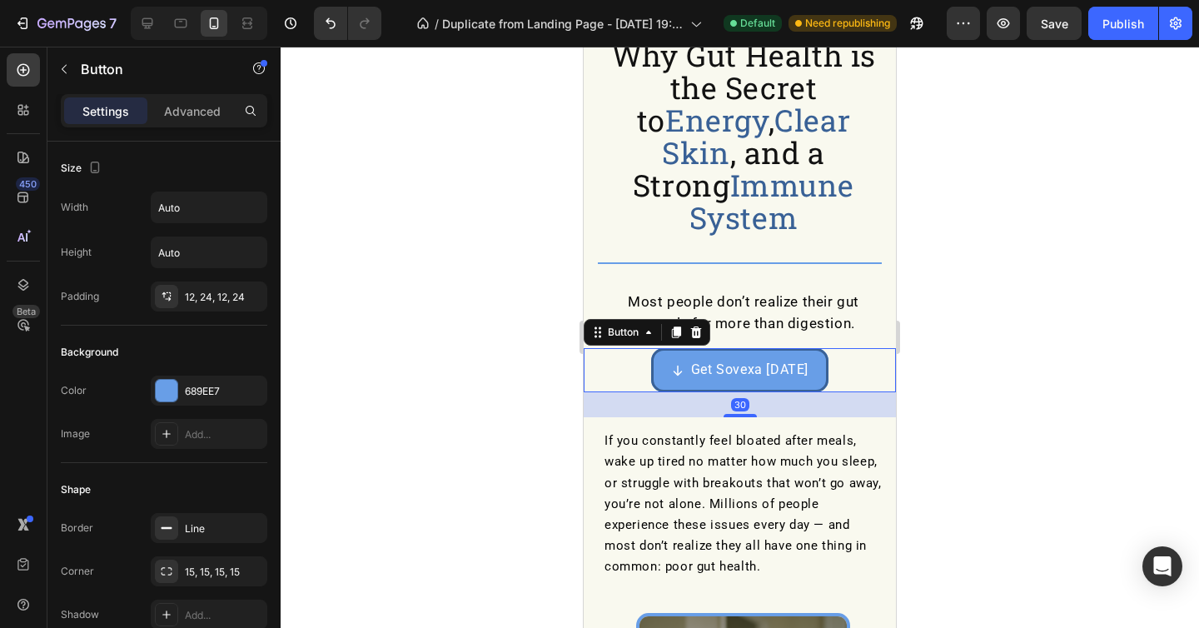
click at [977, 345] on div at bounding box center [740, 337] width 918 height 581
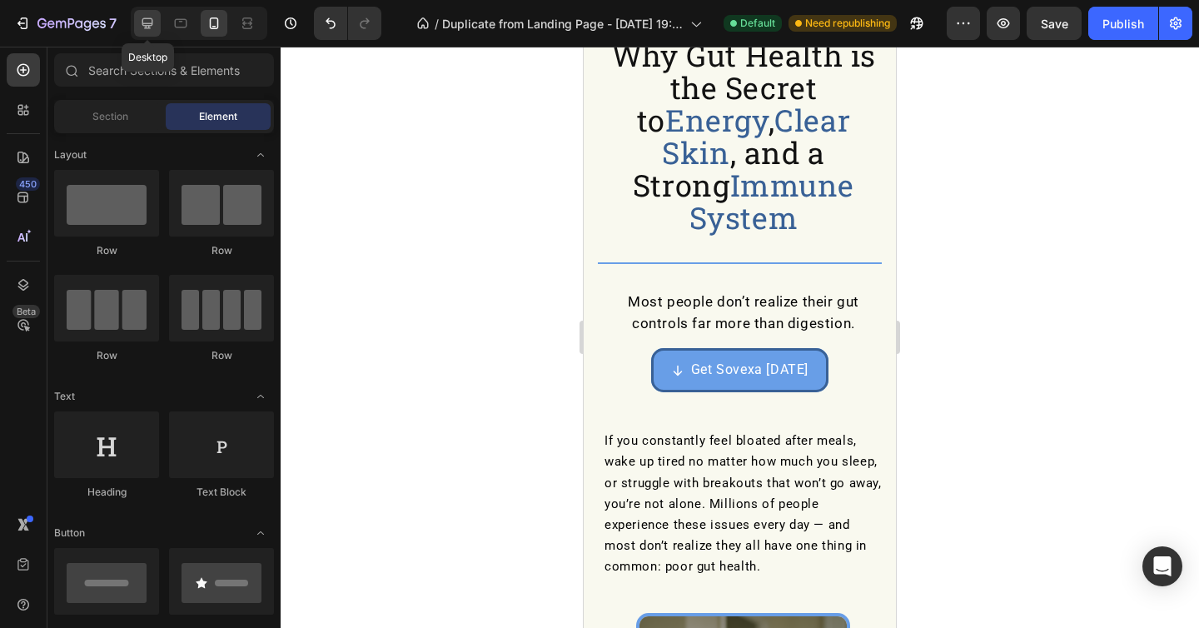
click at [141, 18] on icon at bounding box center [147, 23] width 17 height 17
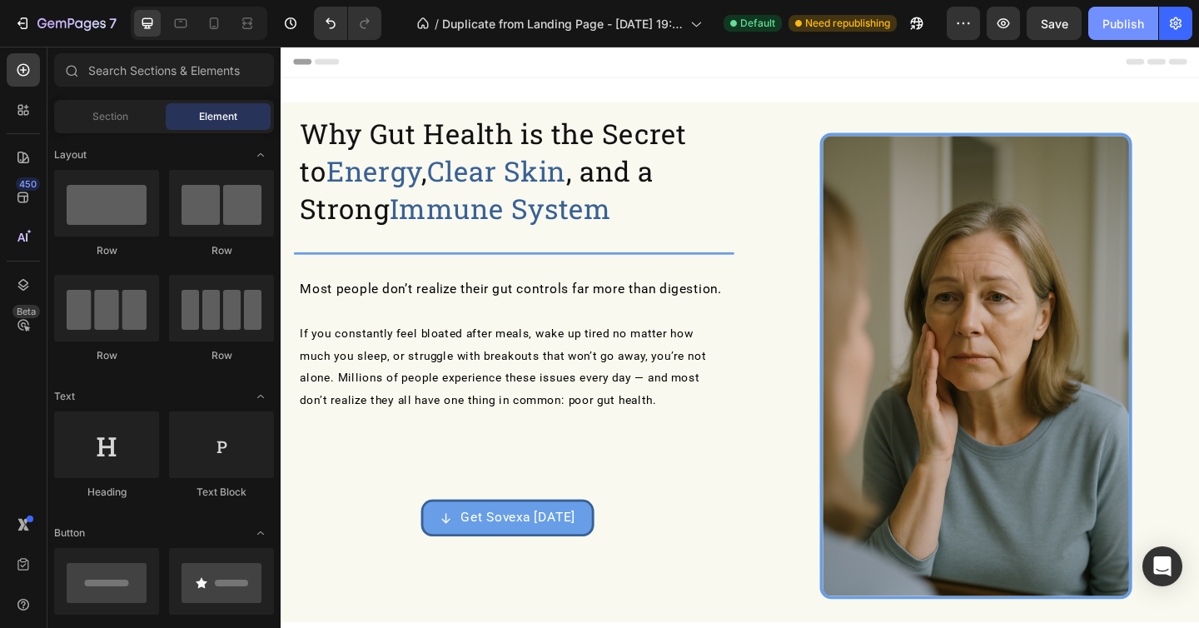
click at [1120, 19] on div "Publish" at bounding box center [1123, 23] width 42 height 17
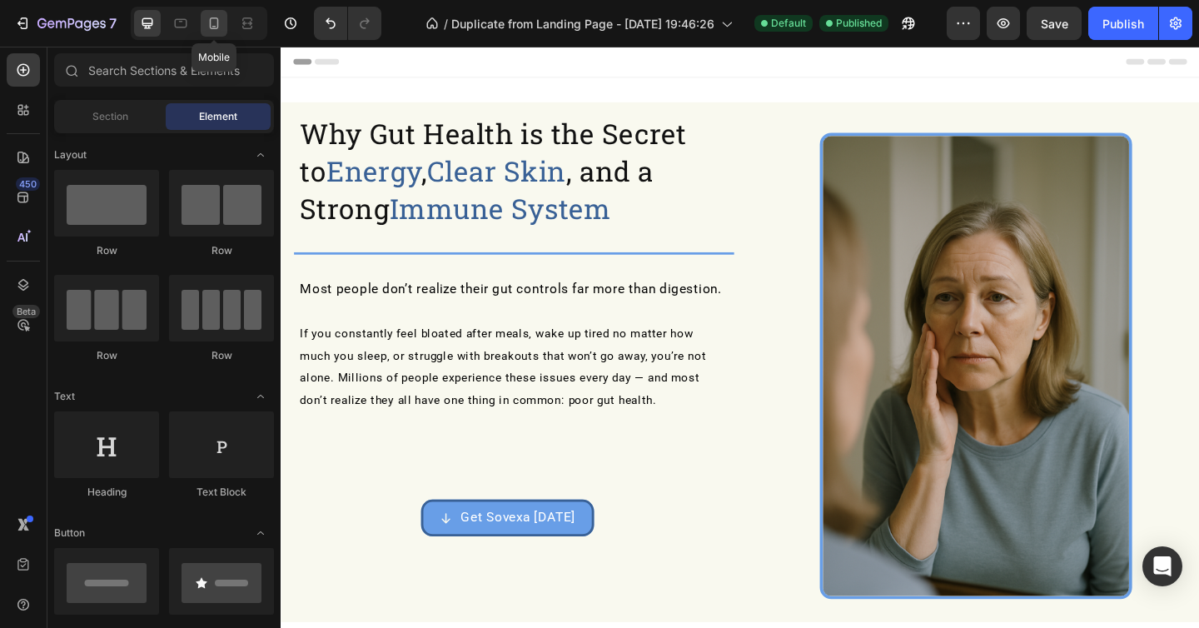
click at [221, 33] on div at bounding box center [214, 23] width 27 height 27
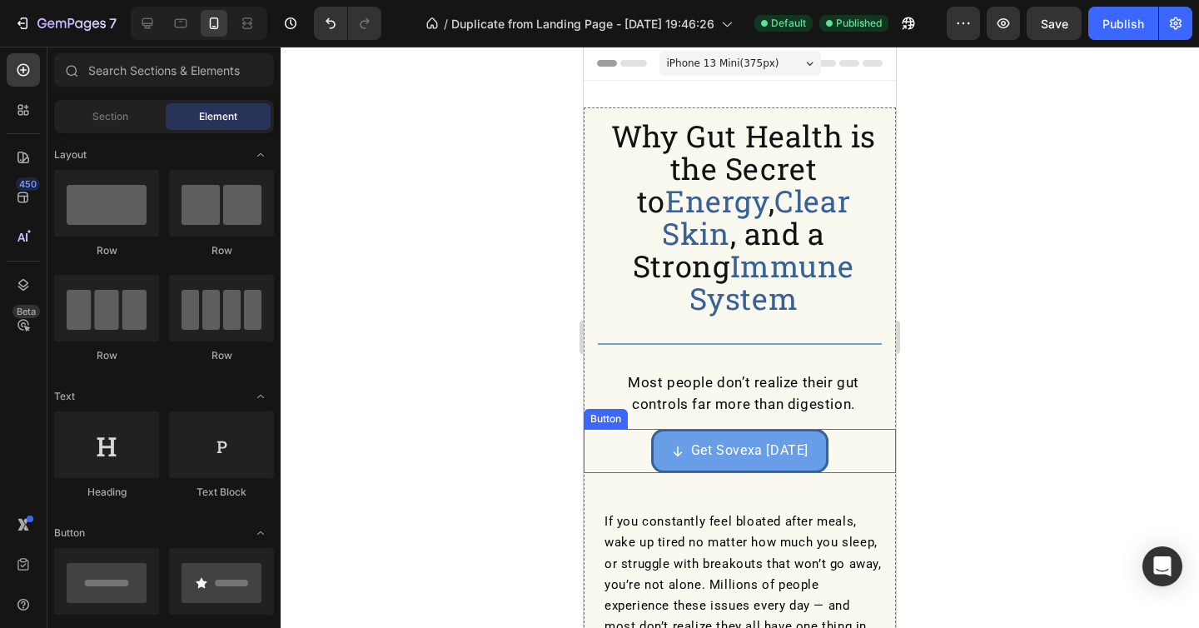
click at [659, 429] on button "Get Sovexa [DATE]" at bounding box center [739, 451] width 177 height 44
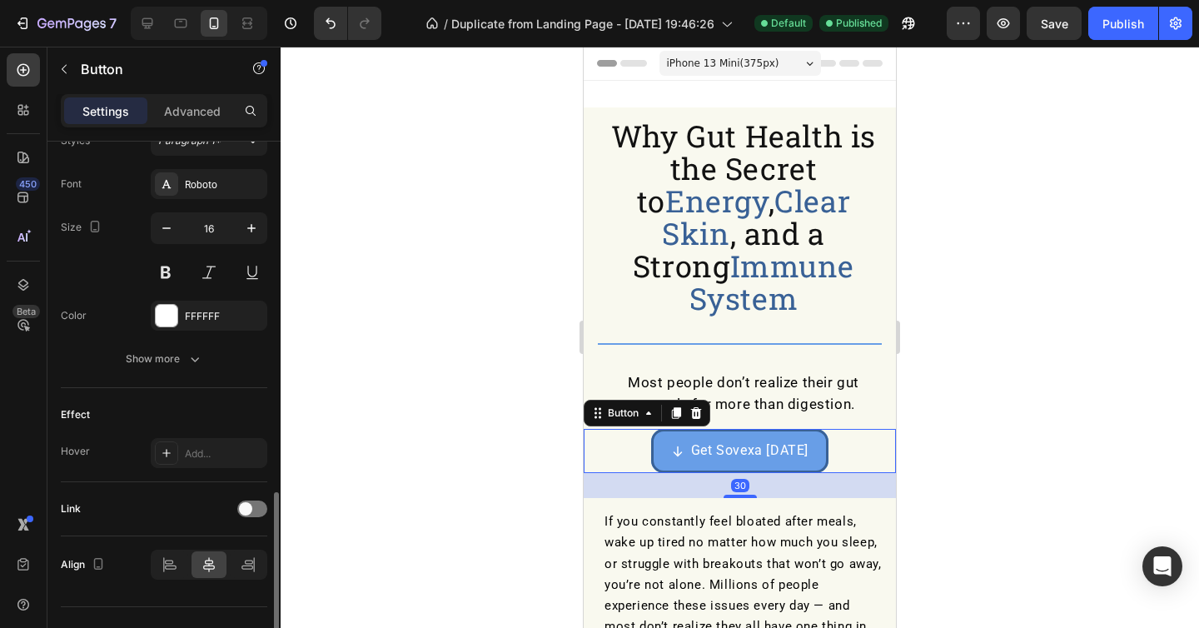
scroll to position [792, 0]
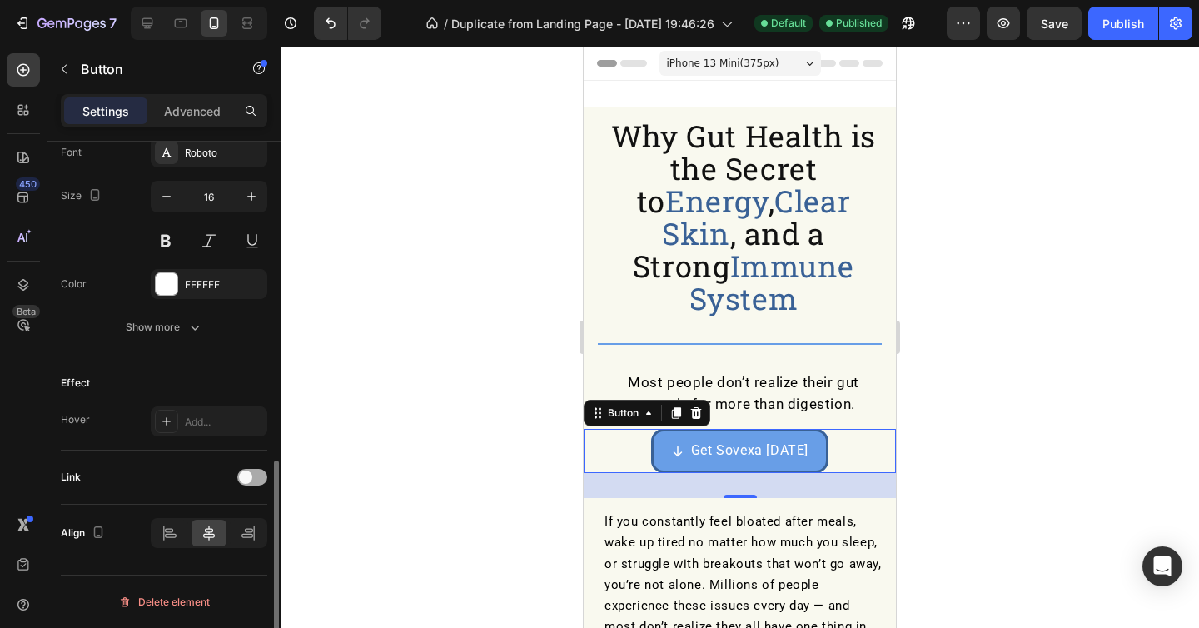
click at [260, 479] on div at bounding box center [252, 477] width 30 height 17
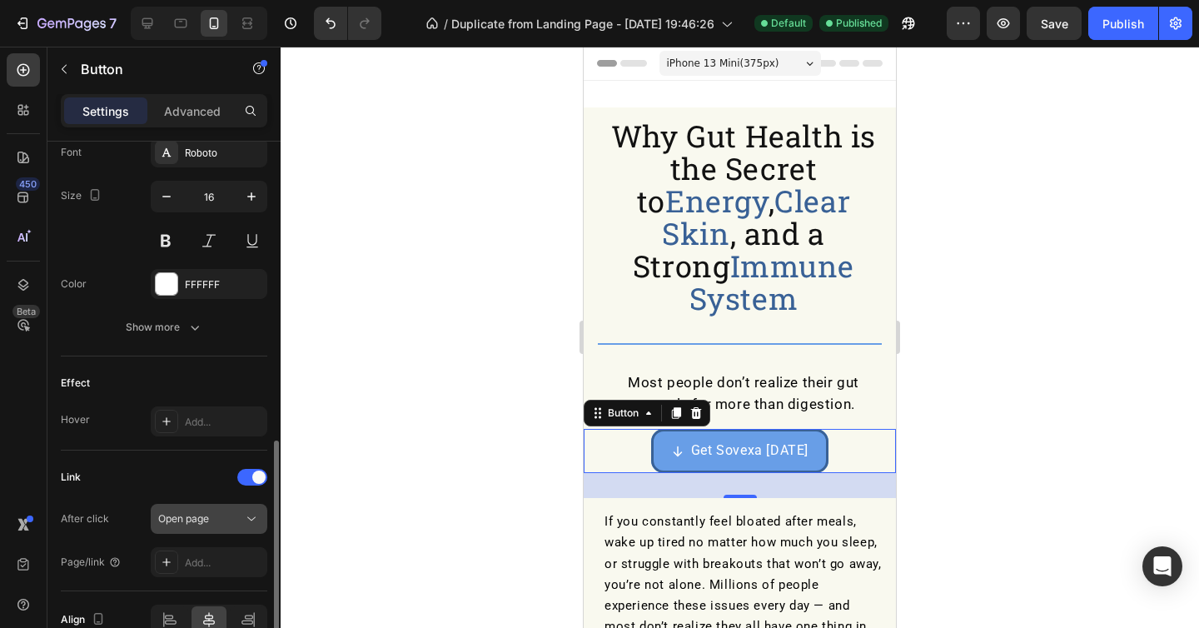
click at [218, 531] on button "Open page" at bounding box center [209, 519] width 117 height 30
click at [218, 569] on div "Add..." at bounding box center [224, 562] width 78 height 15
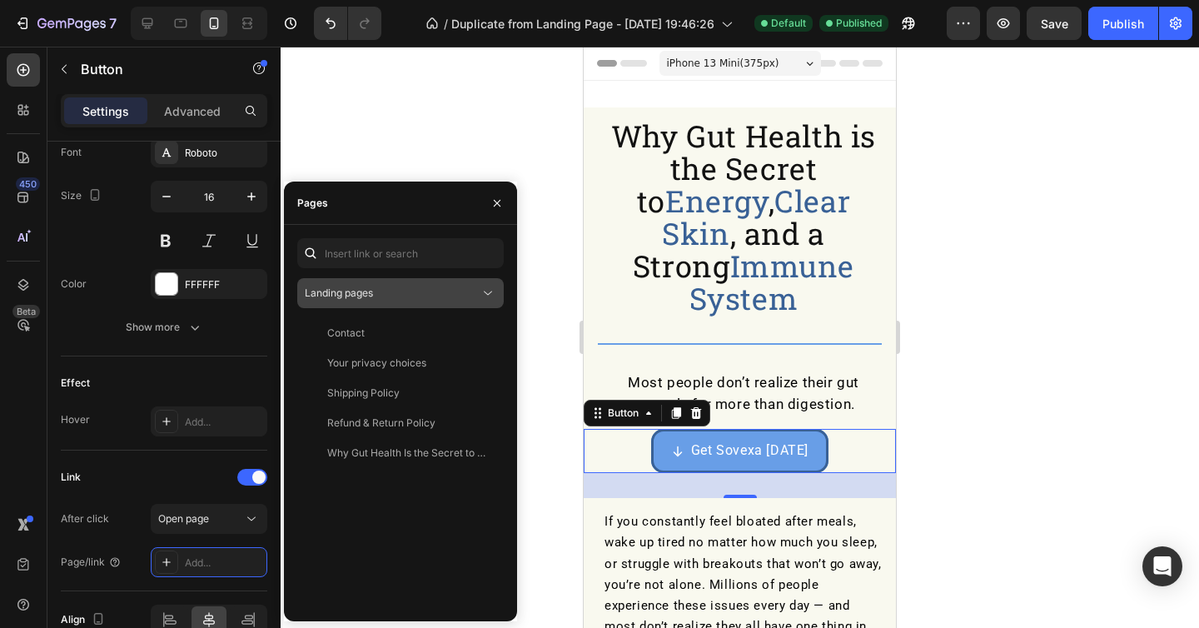
click at [428, 294] on div "Landing pages" at bounding box center [392, 293] width 175 height 15
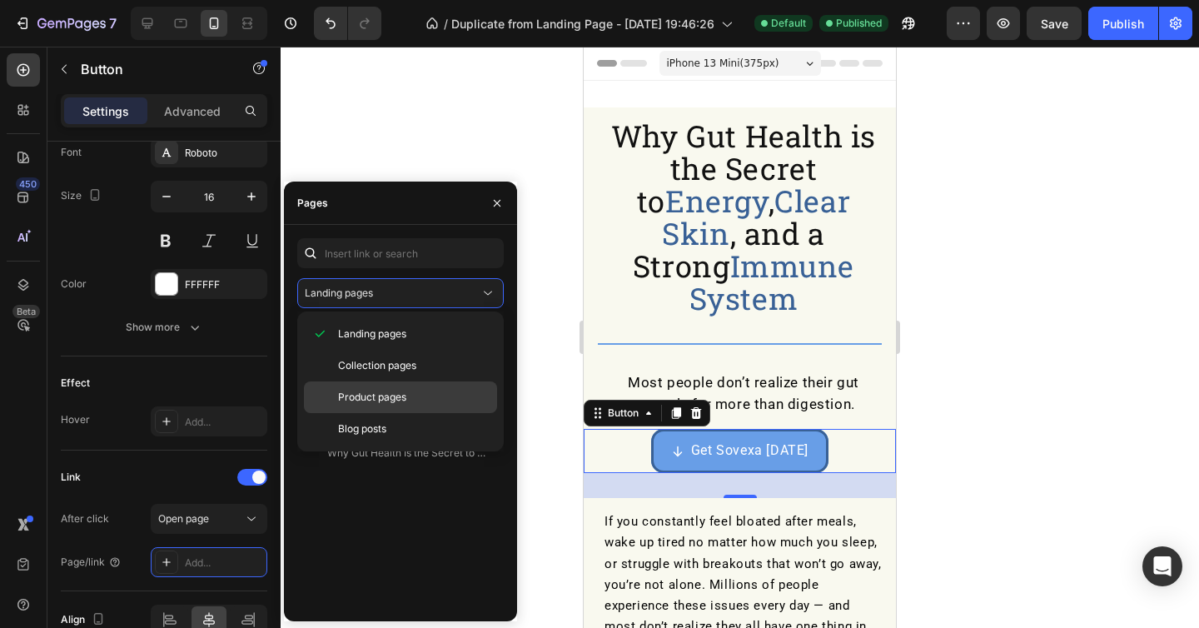
click at [392, 402] on span "Product pages" at bounding box center [372, 397] width 68 height 15
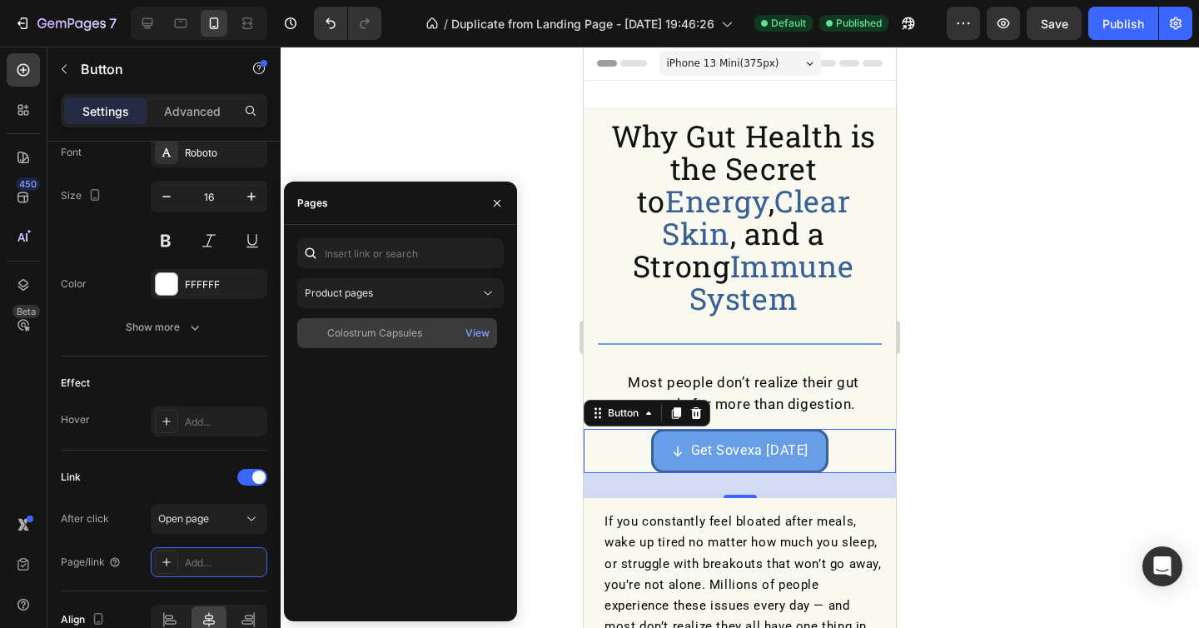
click at [395, 330] on div "Colostrum Capsules" at bounding box center [374, 332] width 95 height 15
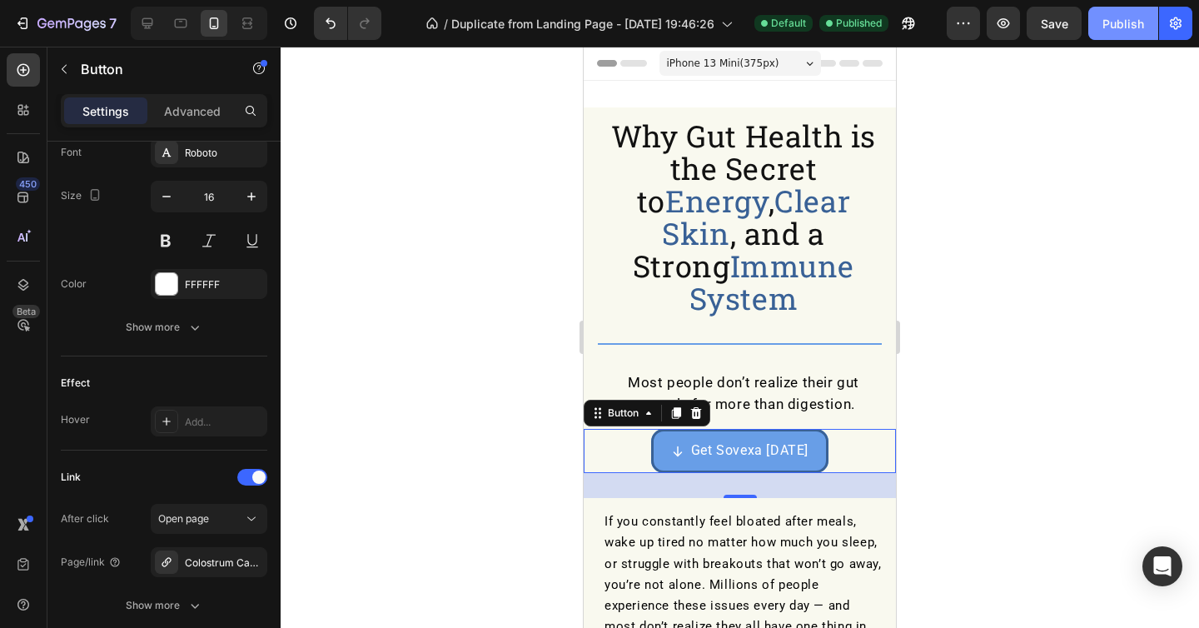
click at [1120, 27] on div "Publish" at bounding box center [1123, 23] width 42 height 17
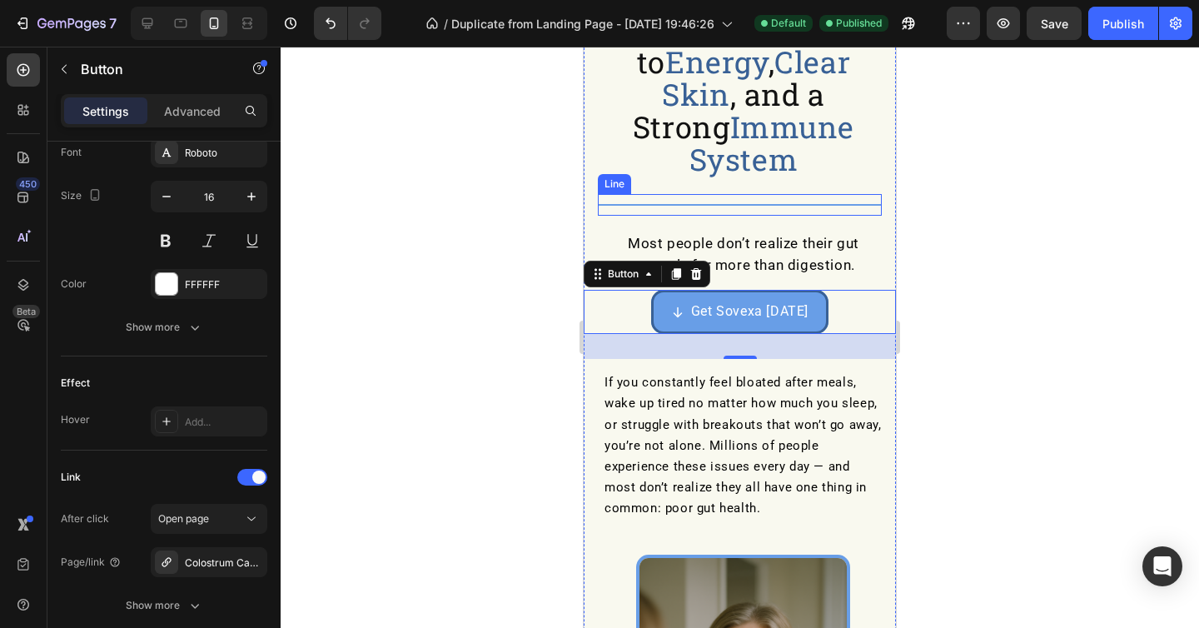
scroll to position [198, 0]
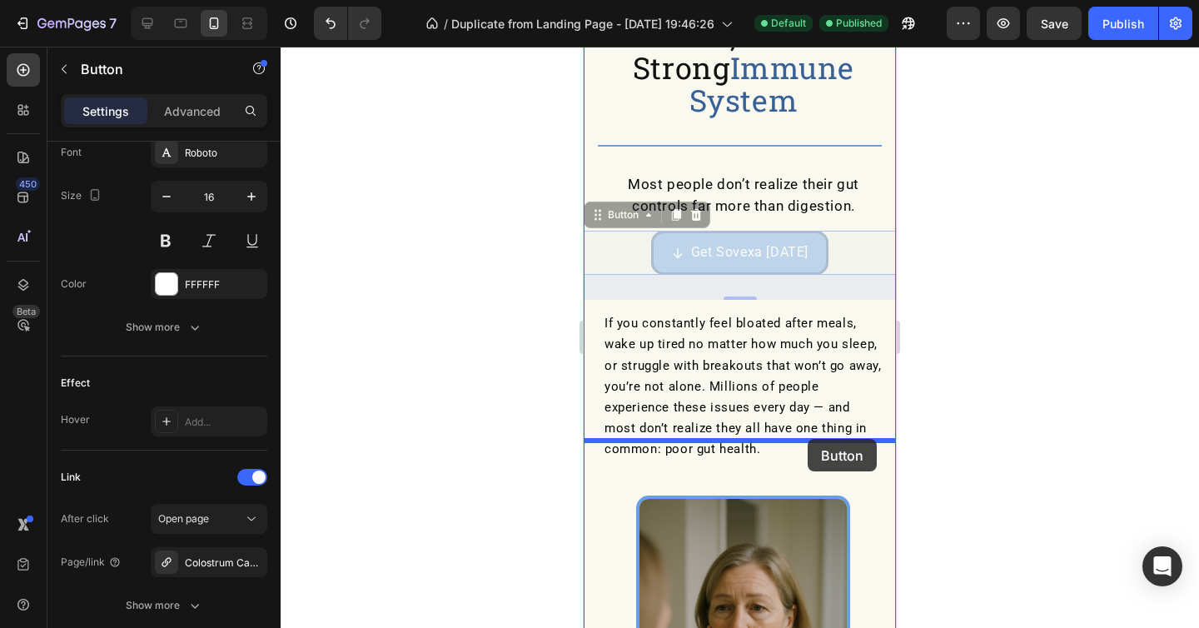
drag, startPoint x: 815, startPoint y: 225, endPoint x: 807, endPoint y: 439, distance: 214.1
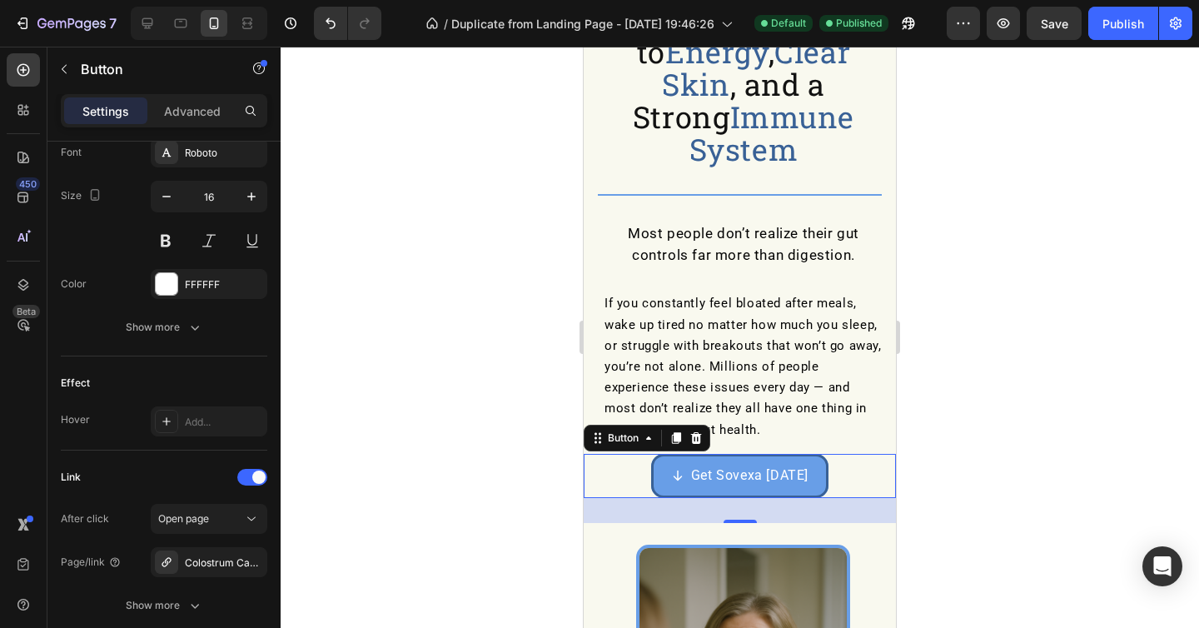
scroll to position [127, 0]
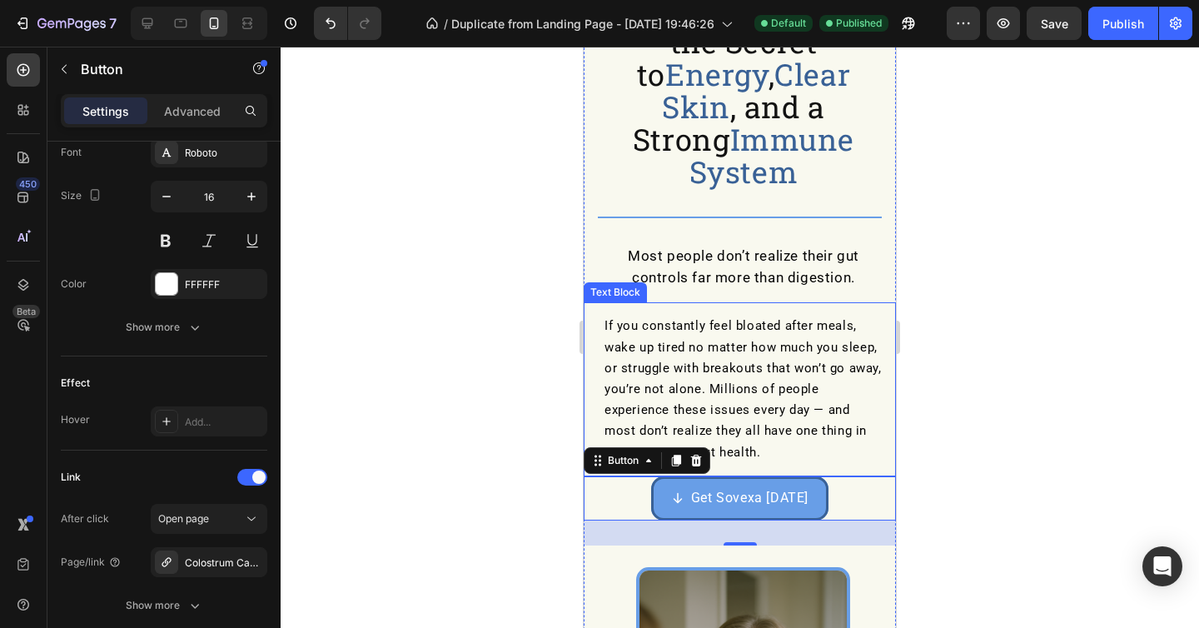
click at [1082, 417] on div at bounding box center [740, 337] width 918 height 581
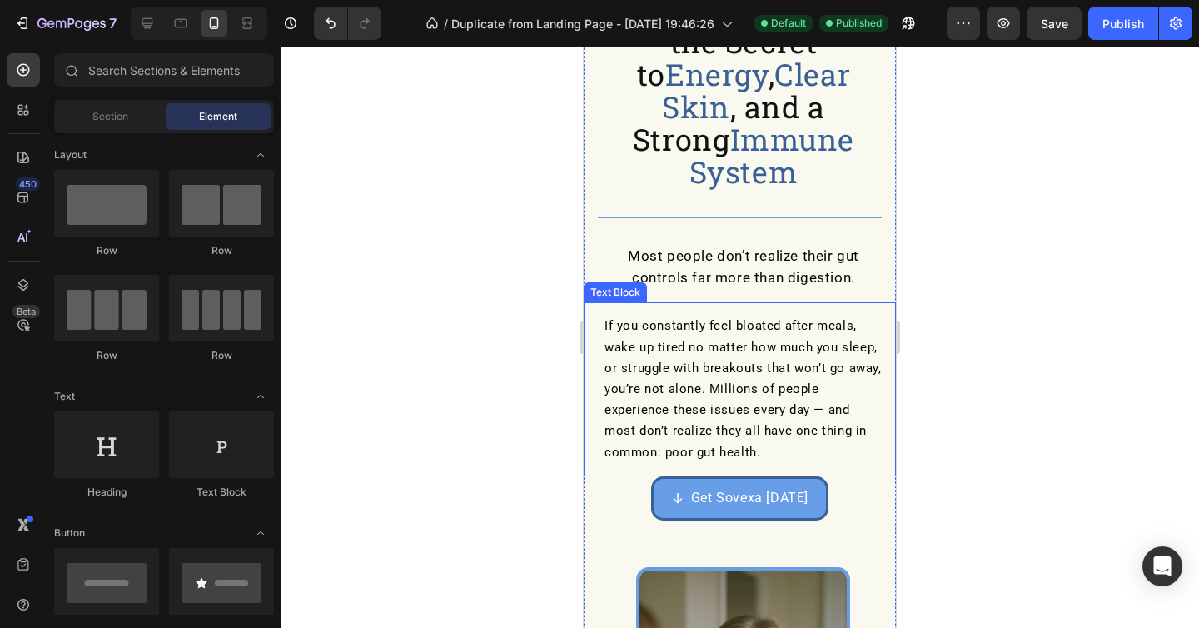
click at [1082, 344] on div at bounding box center [740, 337] width 918 height 581
click at [1124, 32] on button "Publish" at bounding box center [1123, 23] width 70 height 33
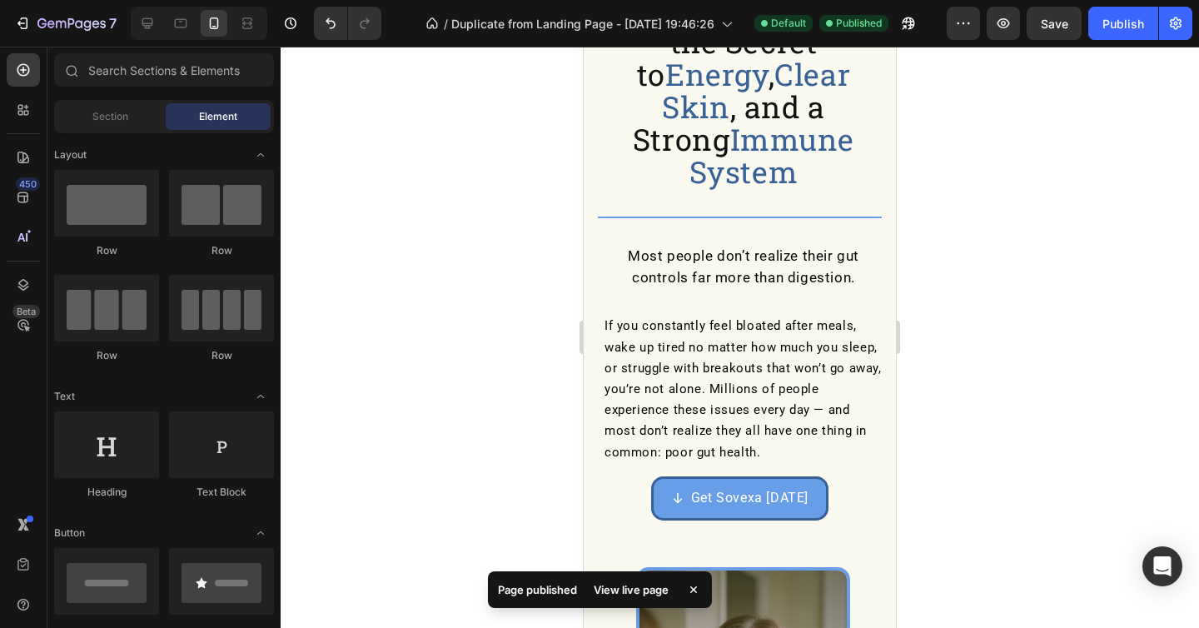
click at [197, 17] on div at bounding box center [199, 23] width 137 height 33
click at [192, 22] on div at bounding box center [180, 23] width 27 height 27
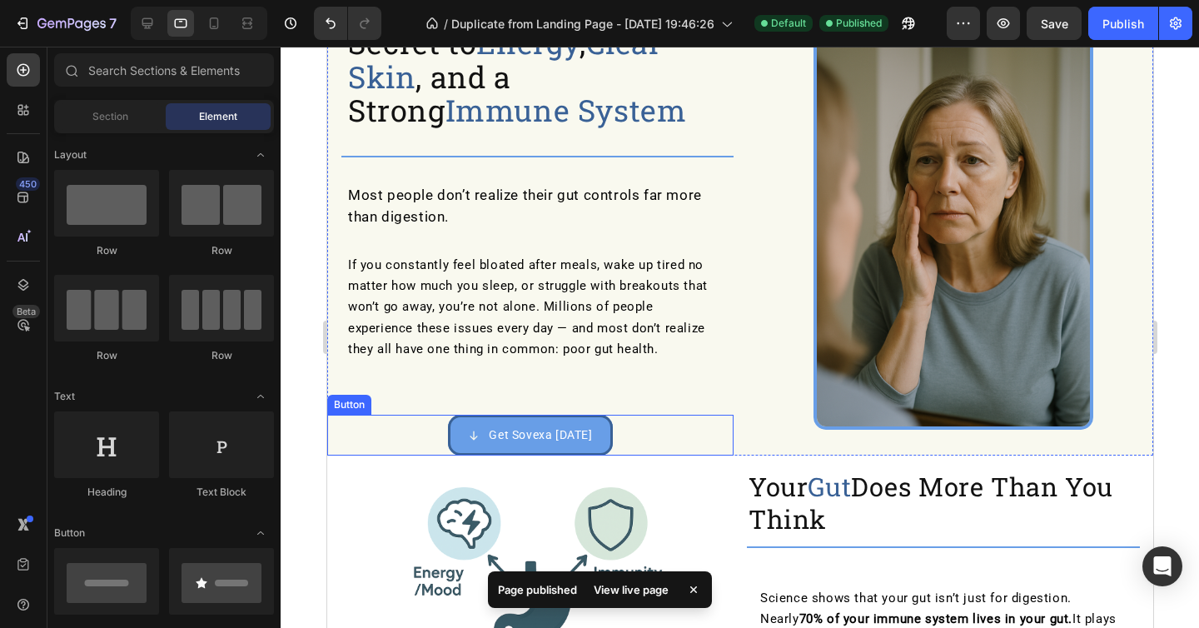
click at [604, 438] on link "Get Sovexa [DATE]" at bounding box center [529, 435] width 164 height 41
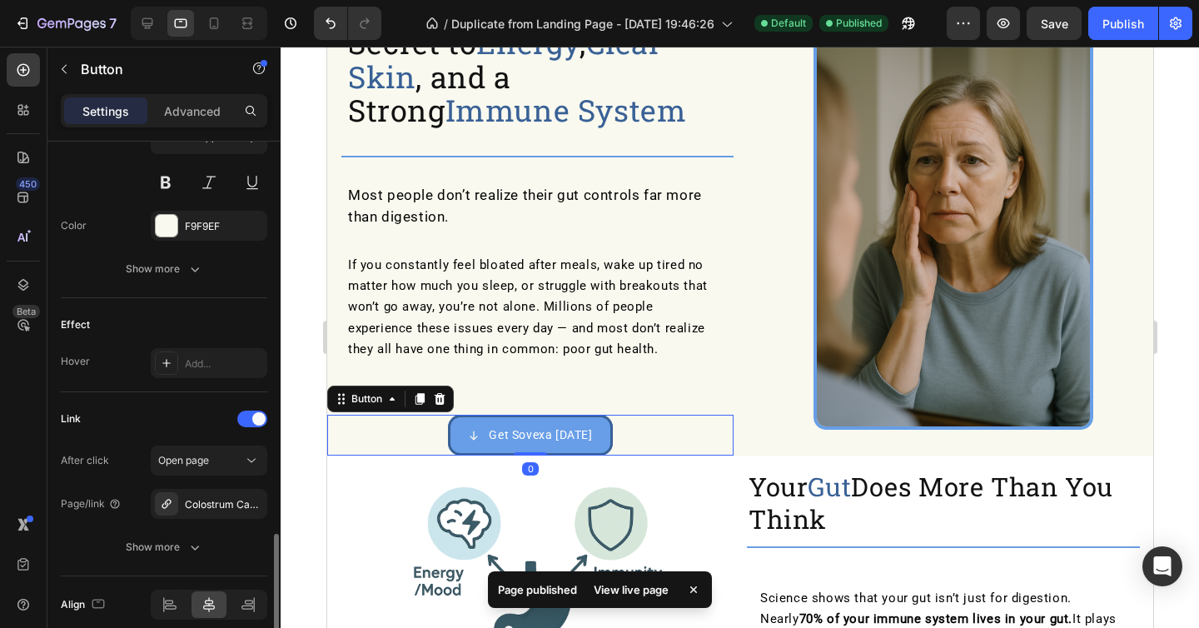
scroll to position [922, 0]
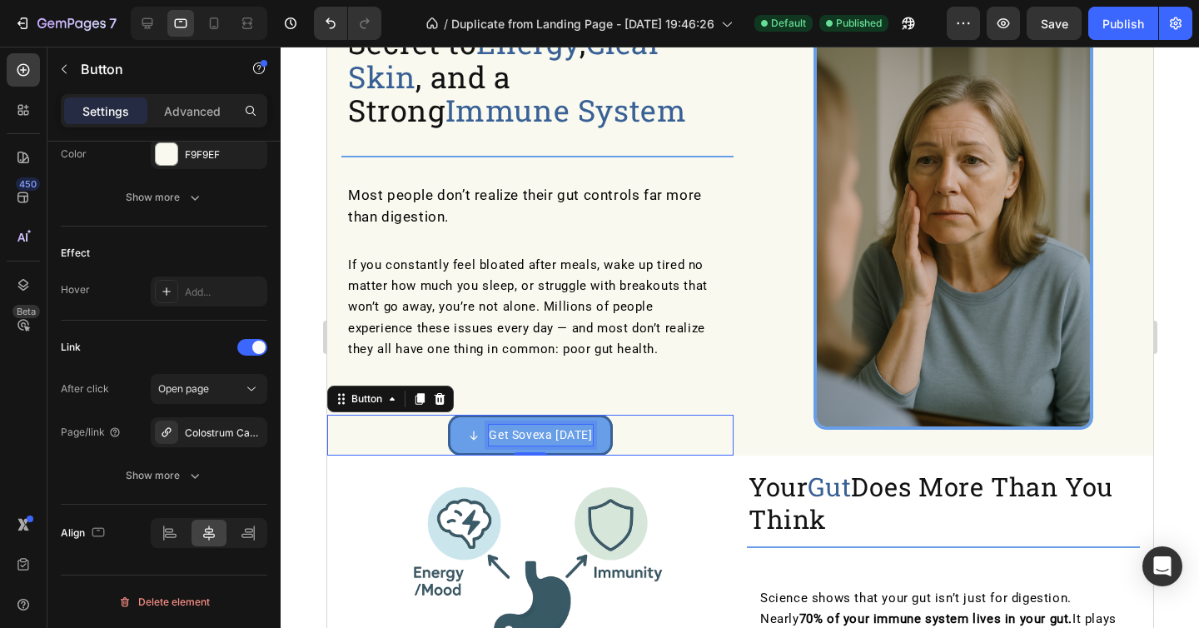
click at [554, 430] on span "Get Sovexa [DATE]" at bounding box center [539, 434] width 103 height 13
